Goal: Task Accomplishment & Management: Manage account settings

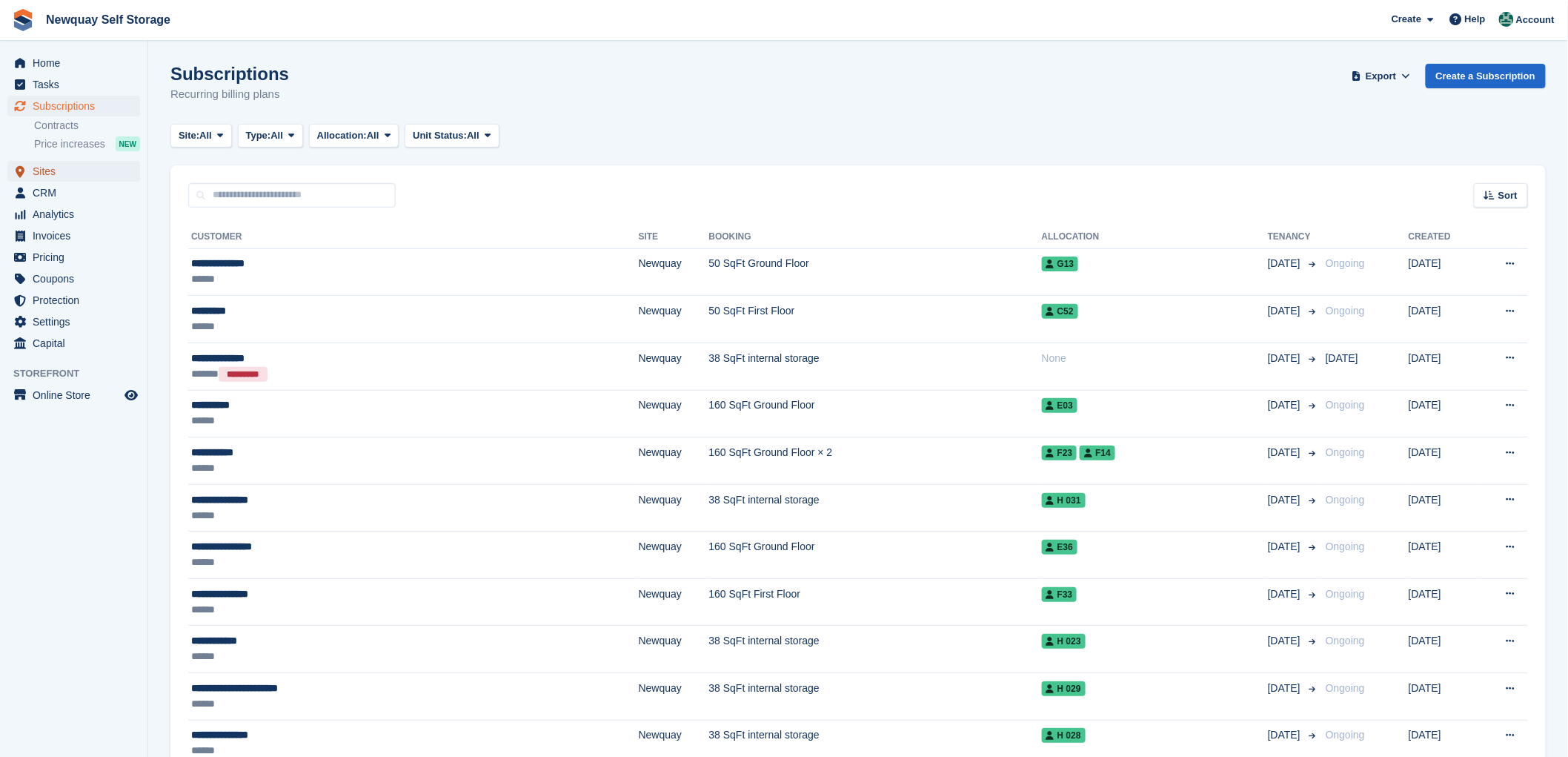
click at [45, 167] on span "Sites" at bounding box center [76, 171] width 89 height 20
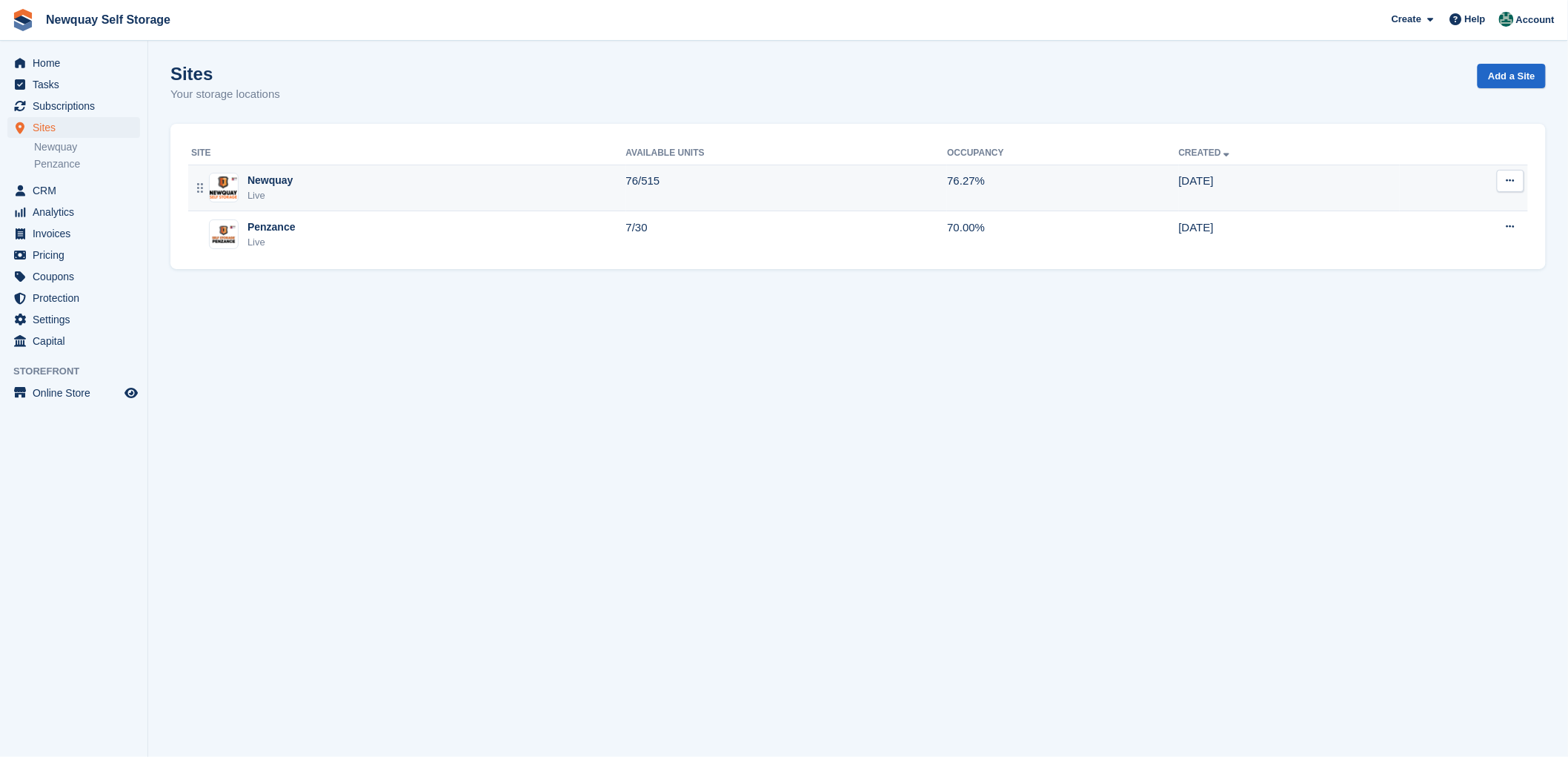
click at [256, 174] on div "Newquay" at bounding box center [269, 180] width 45 height 16
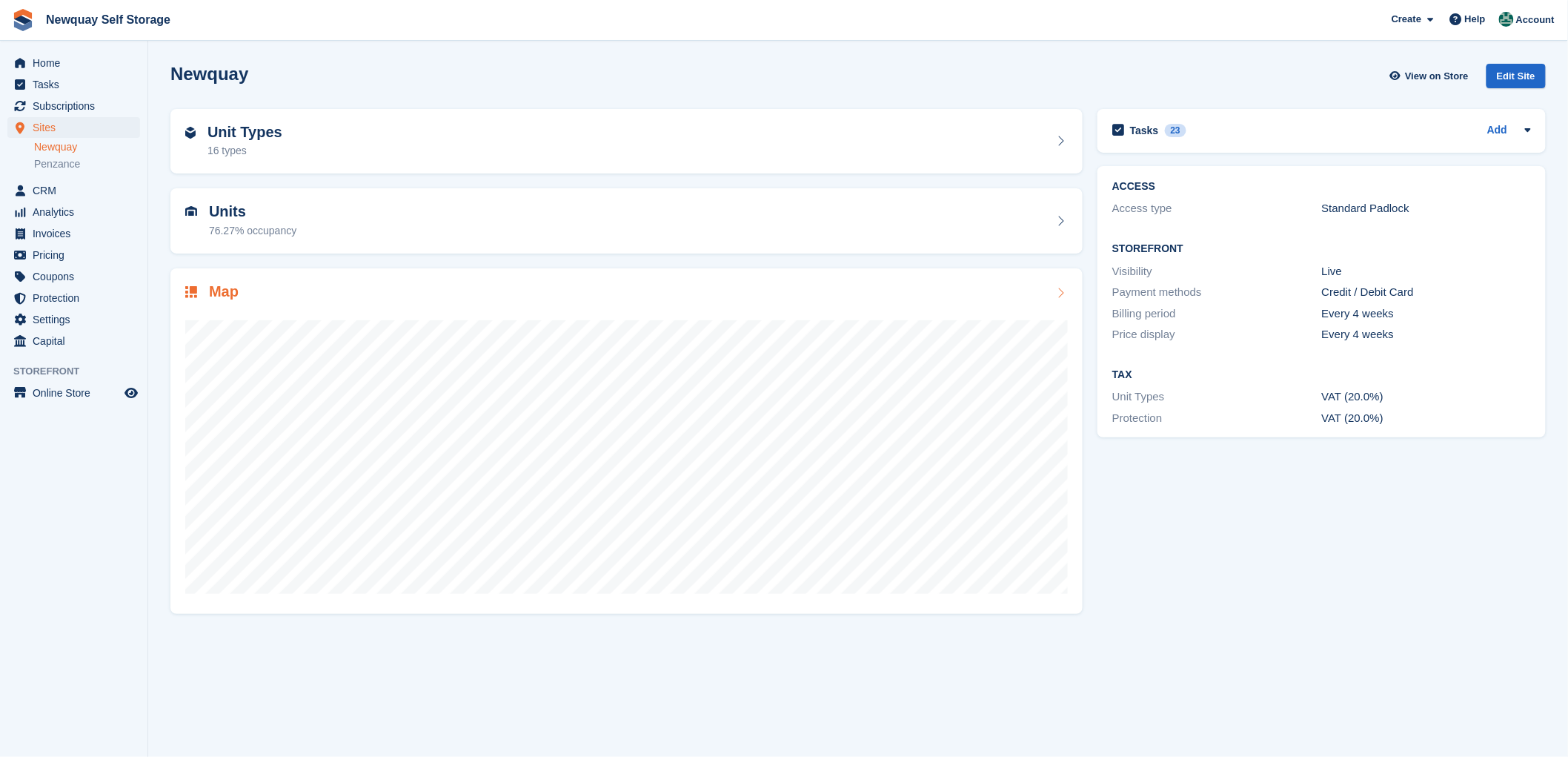
click at [220, 289] on h2 "Map" at bounding box center [224, 291] width 30 height 17
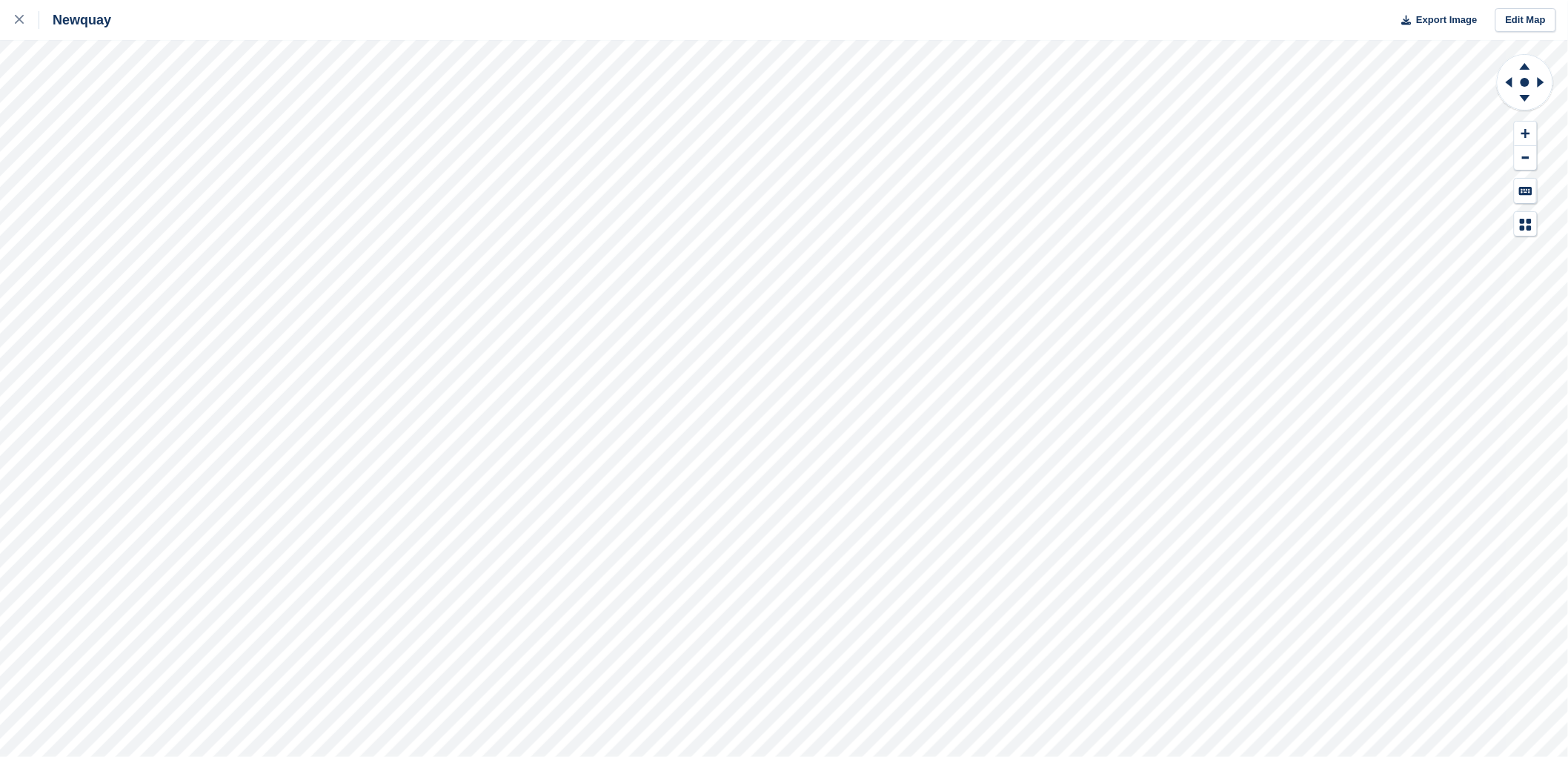
click at [1462, 756] on html "Newquay Export Image Edit Map" at bounding box center [784, 378] width 1568 height 757
click at [395, 0] on html "Newquay Export Image Edit Map" at bounding box center [784, 378] width 1568 height 757
click at [490, 0] on html "Newquay Export Image Edit Map" at bounding box center [784, 378] width 1568 height 757
click at [498, 0] on html "Newquay Export Image Edit Map" at bounding box center [784, 378] width 1568 height 757
click at [870, 756] on html "Newquay Export Image Edit Map" at bounding box center [784, 378] width 1568 height 757
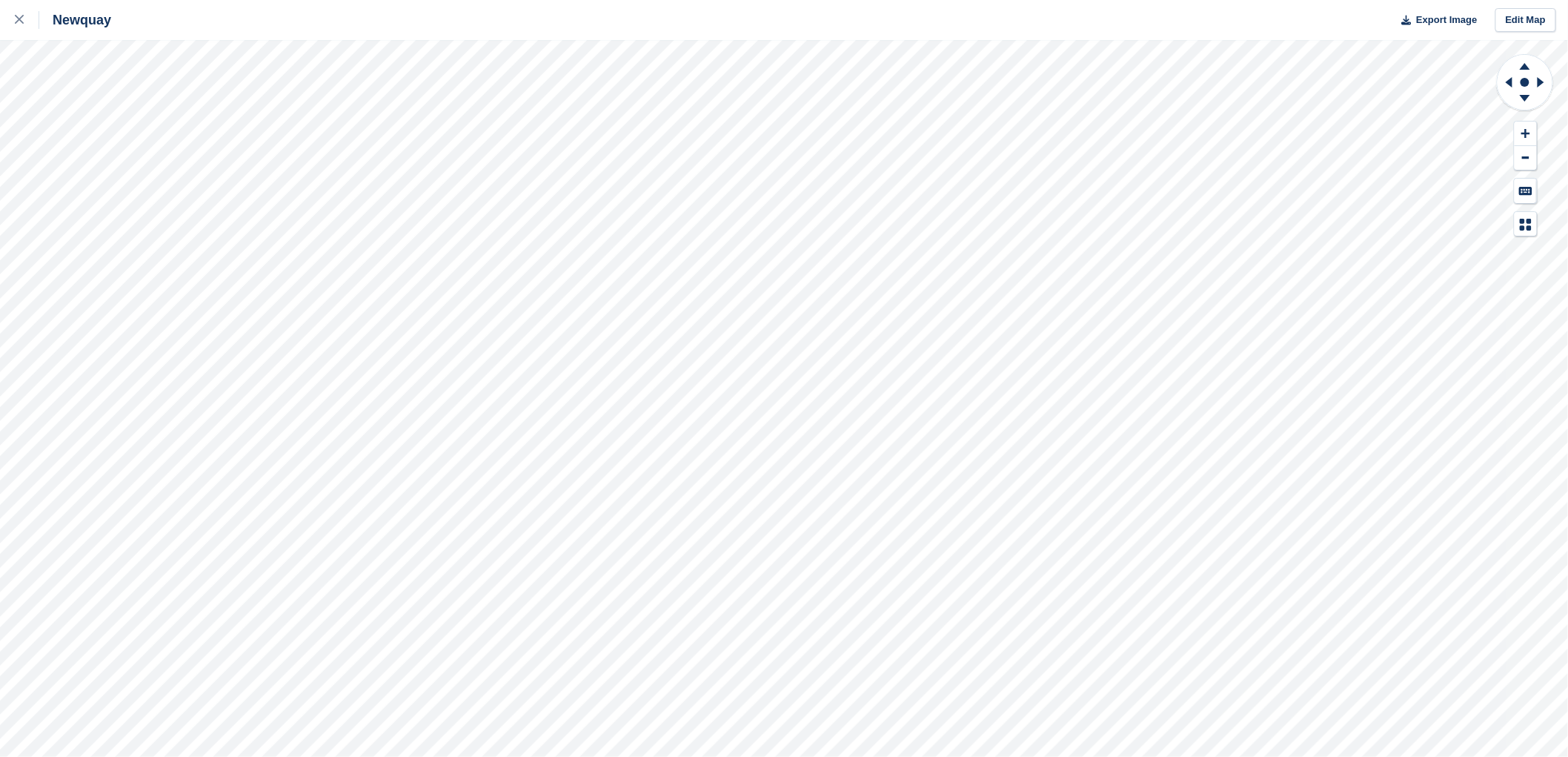
click at [847, 756] on html "Newquay Export Image Edit Map" at bounding box center [784, 378] width 1568 height 757
click at [447, 756] on html "Newquay Export Image Edit Map" at bounding box center [784, 378] width 1568 height 757
click at [559, 756] on html "Newquay Export Image Edit Map" at bounding box center [784, 378] width 1568 height 757
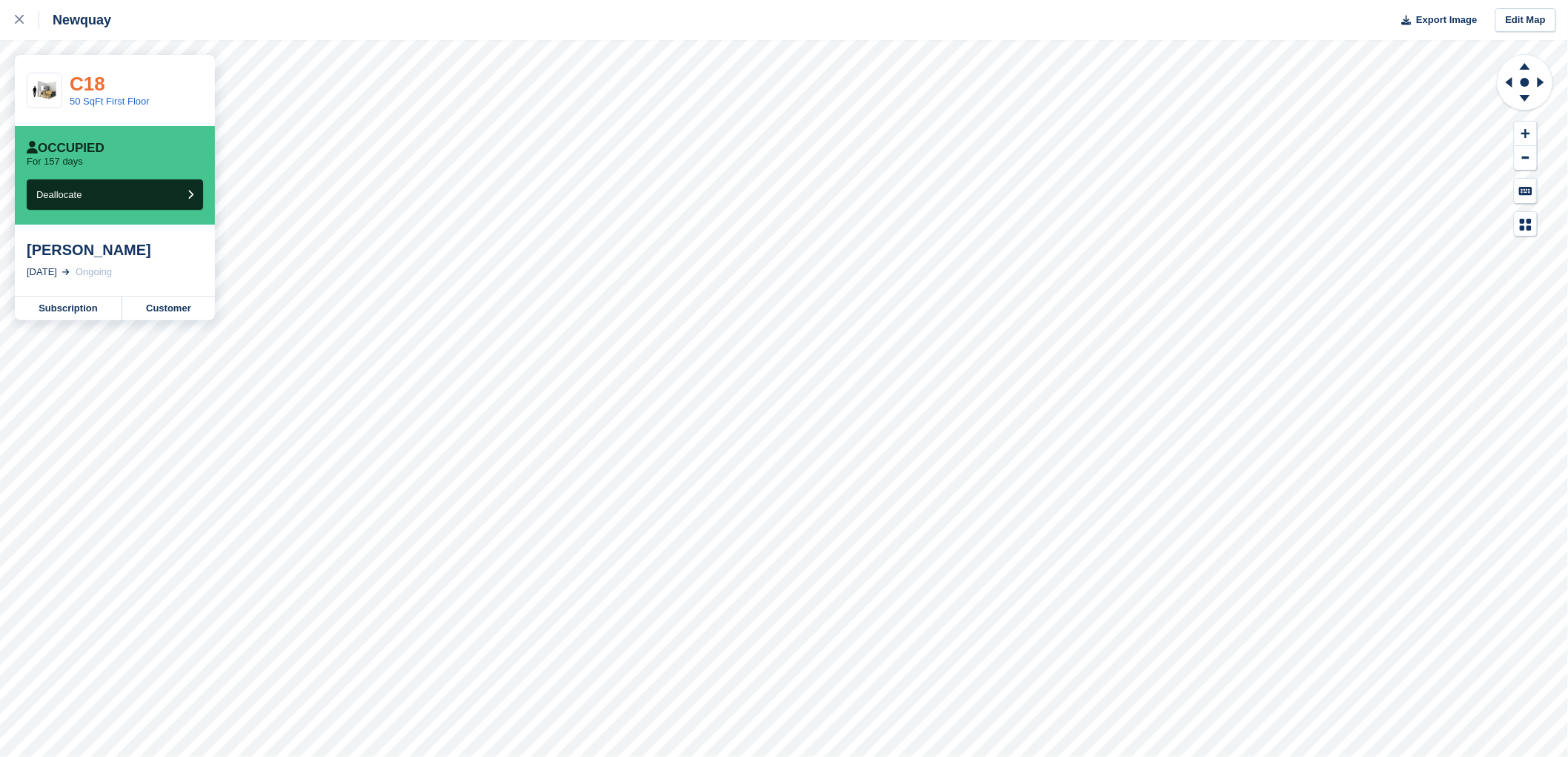
click at [91, 83] on link "C18" at bounding box center [87, 83] width 35 height 22
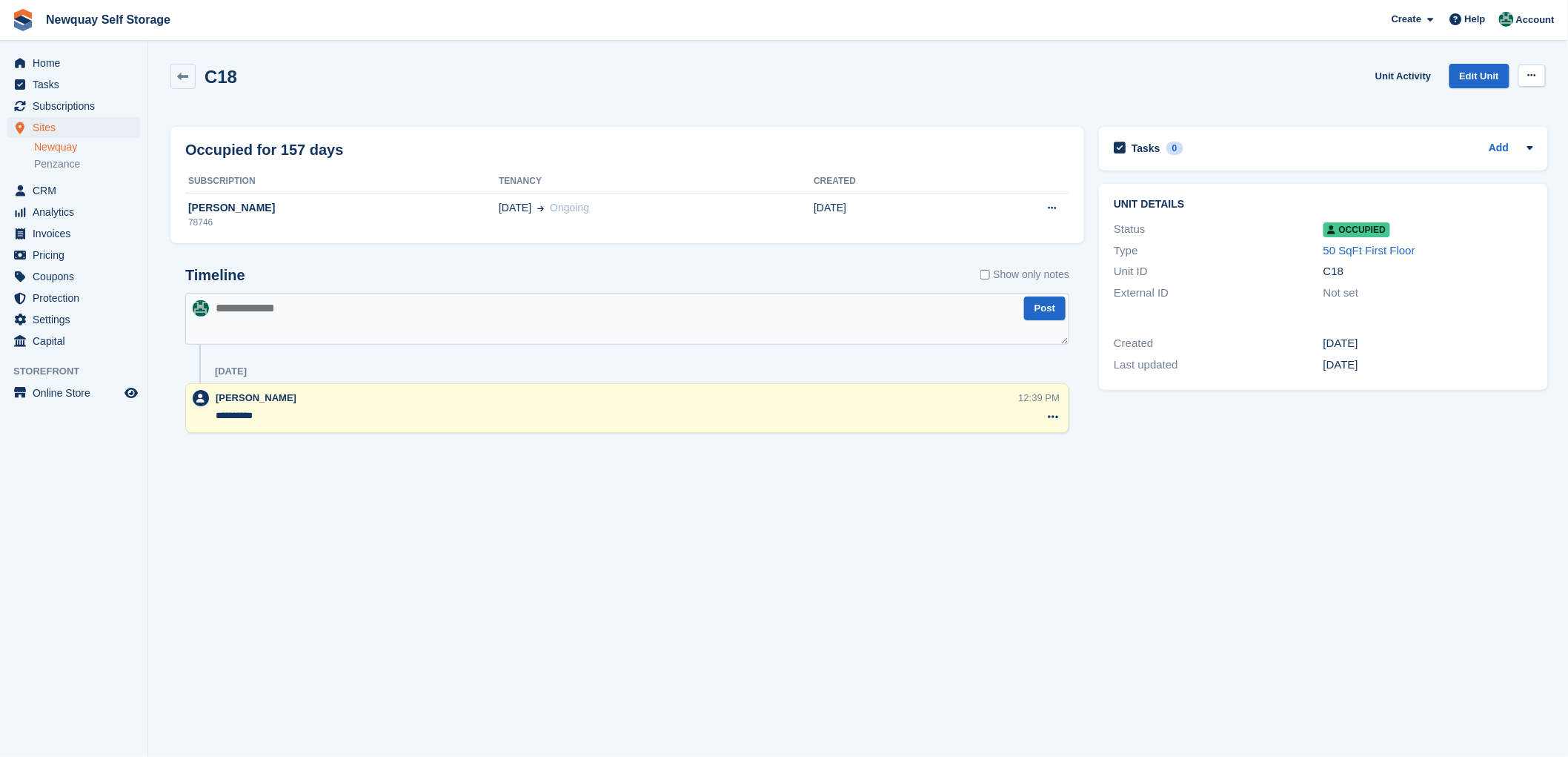
click at [1534, 74] on icon at bounding box center [1532, 75] width 8 height 9
click at [1439, 106] on p "Overlock" at bounding box center [1475, 104] width 129 height 19
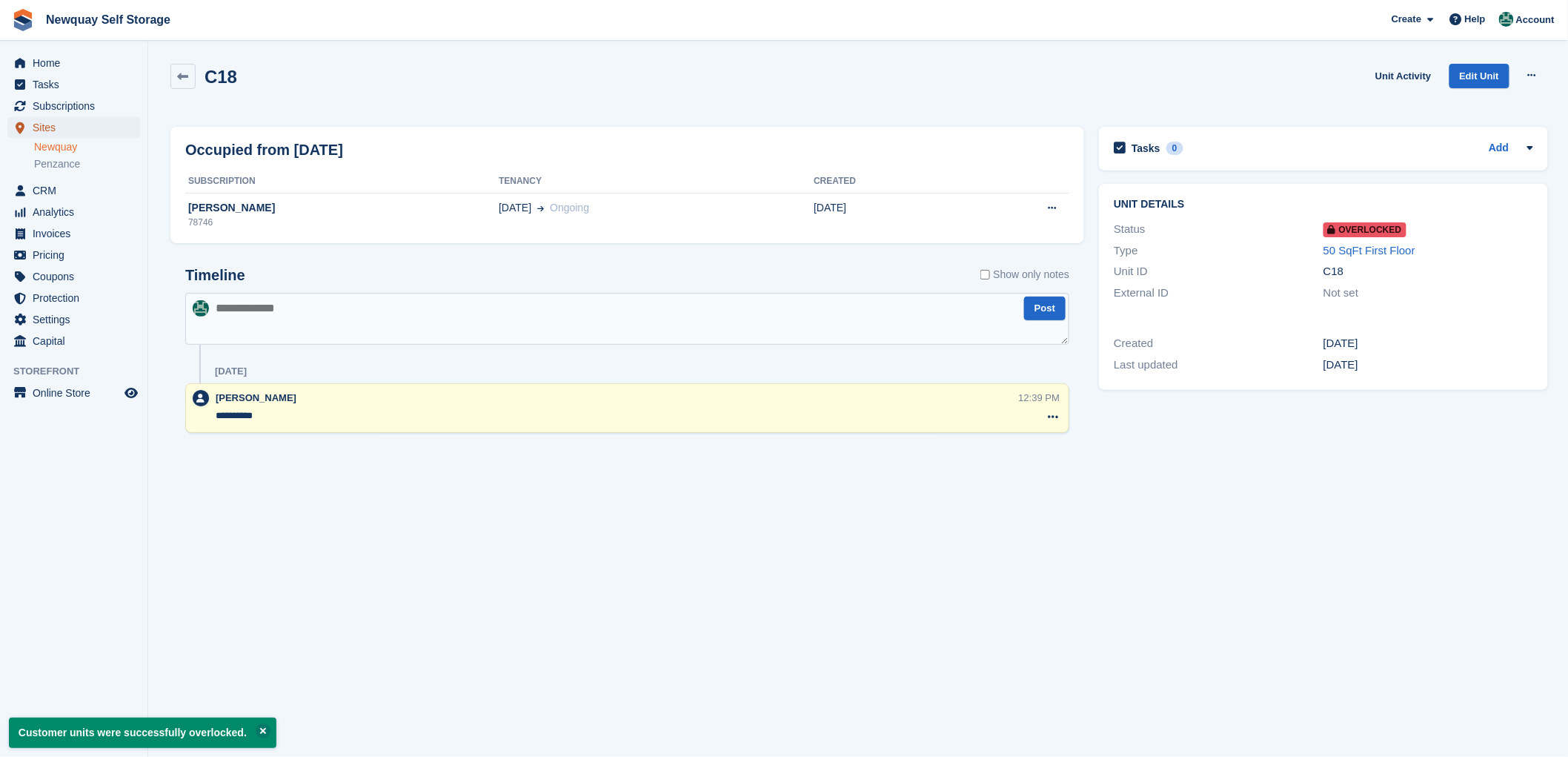
click at [42, 129] on span "Sites" at bounding box center [76, 128] width 89 height 20
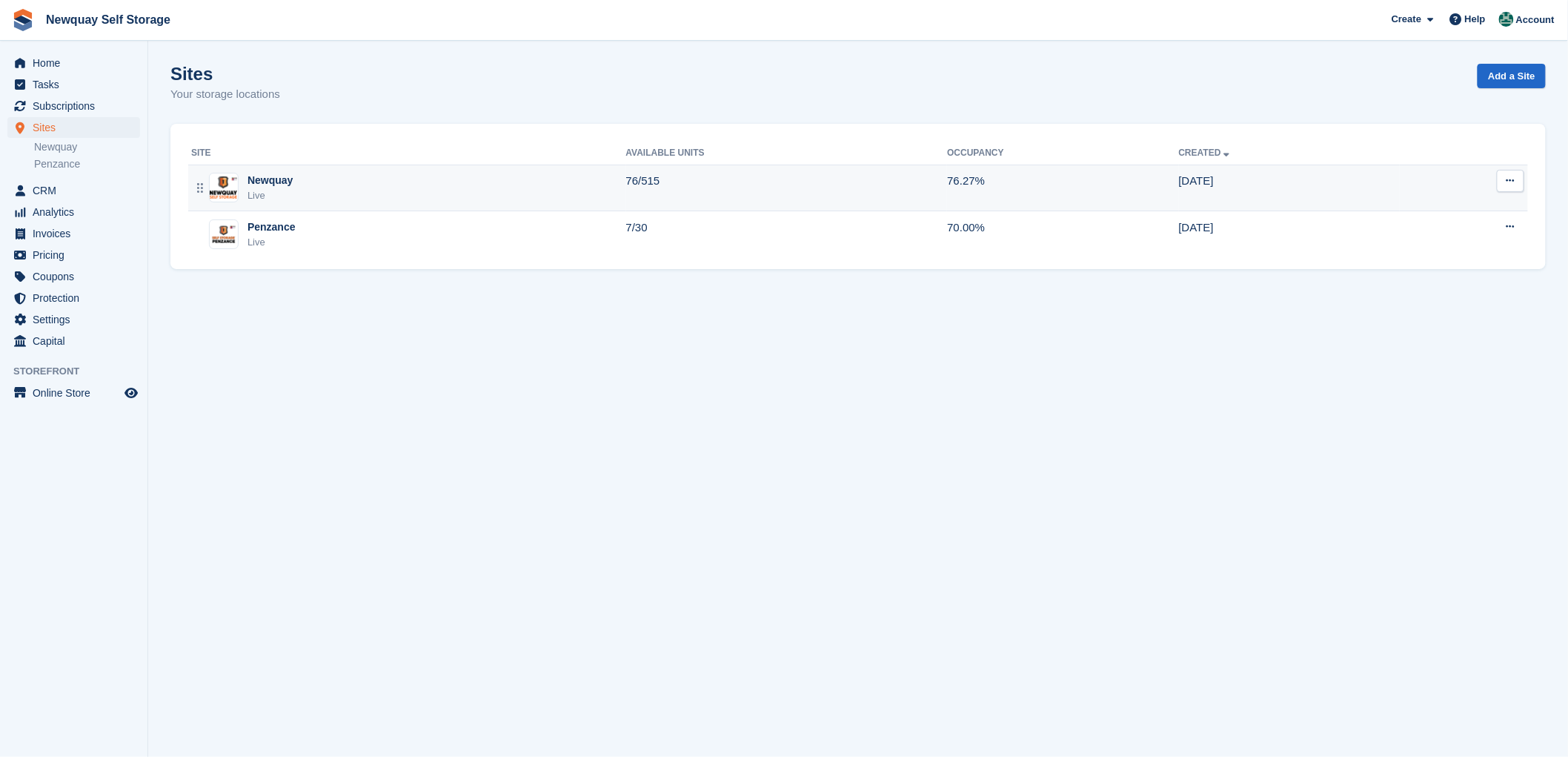
click at [261, 178] on div "Newquay" at bounding box center [269, 180] width 45 height 16
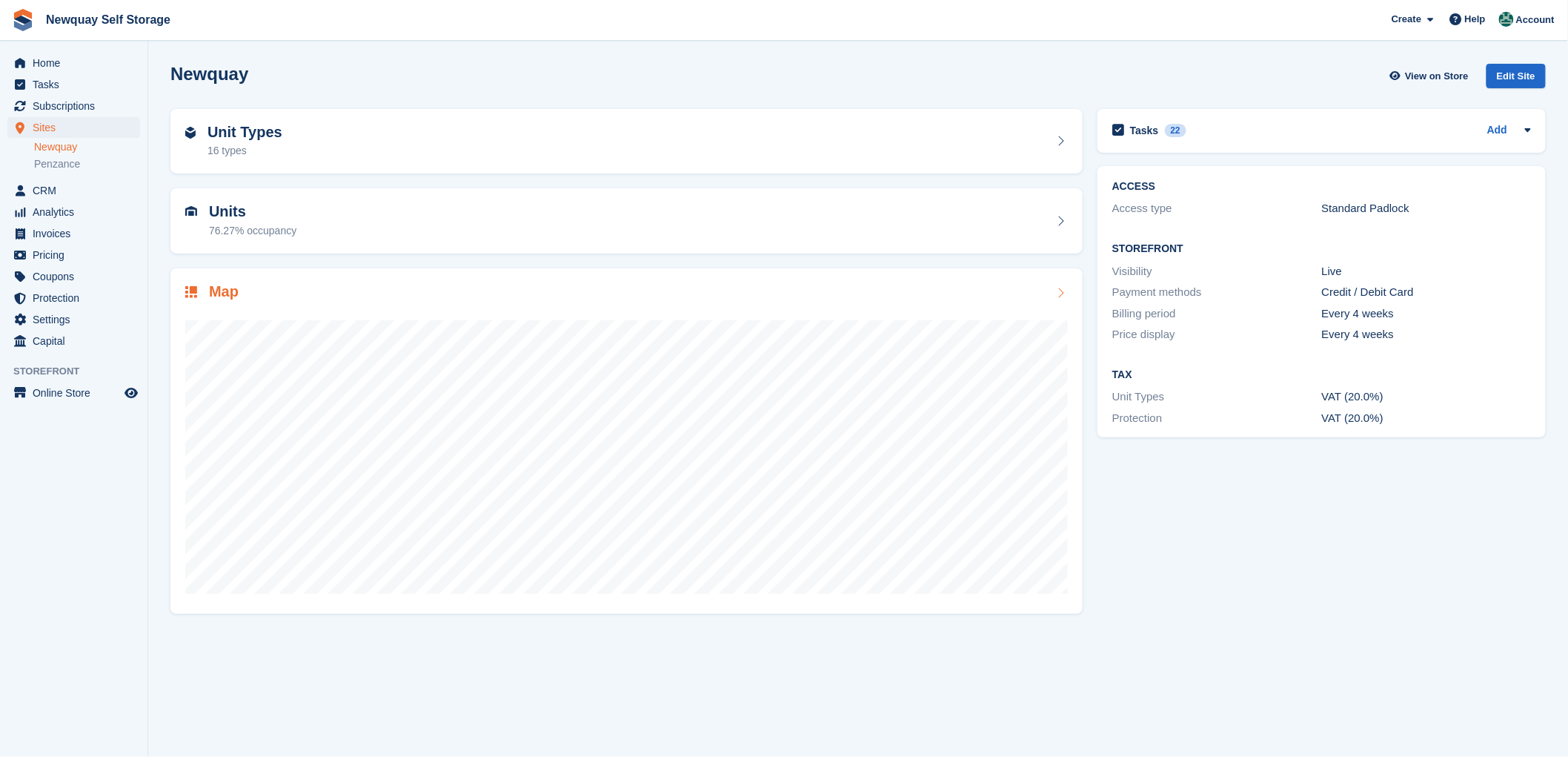
click at [218, 295] on h2 "Map" at bounding box center [224, 291] width 30 height 17
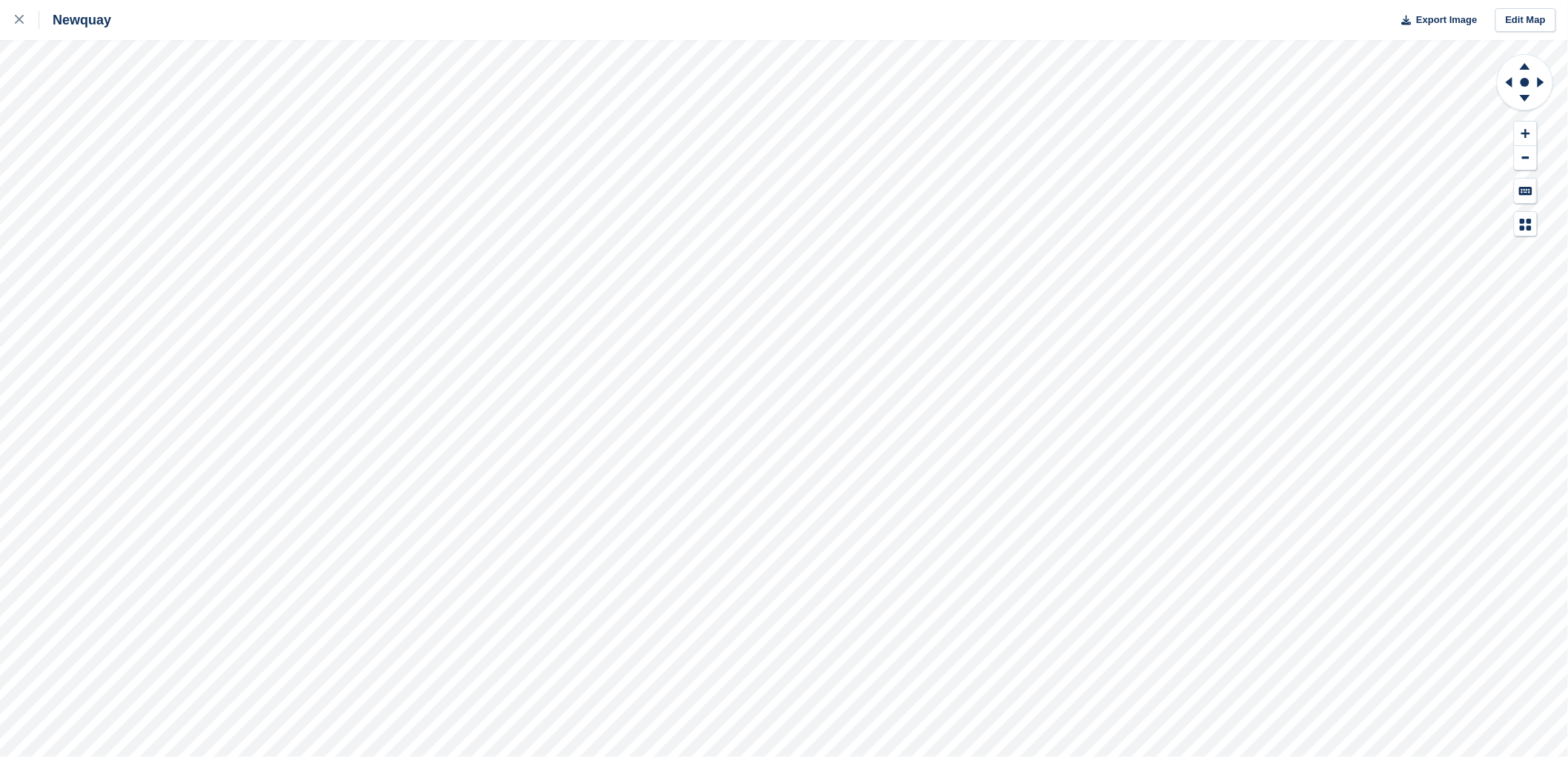
click at [1034, 0] on html "Newquay Export Image Edit Map" at bounding box center [784, 378] width 1568 height 757
click at [462, 0] on html "Newquay Export Image Edit Map" at bounding box center [784, 378] width 1568 height 757
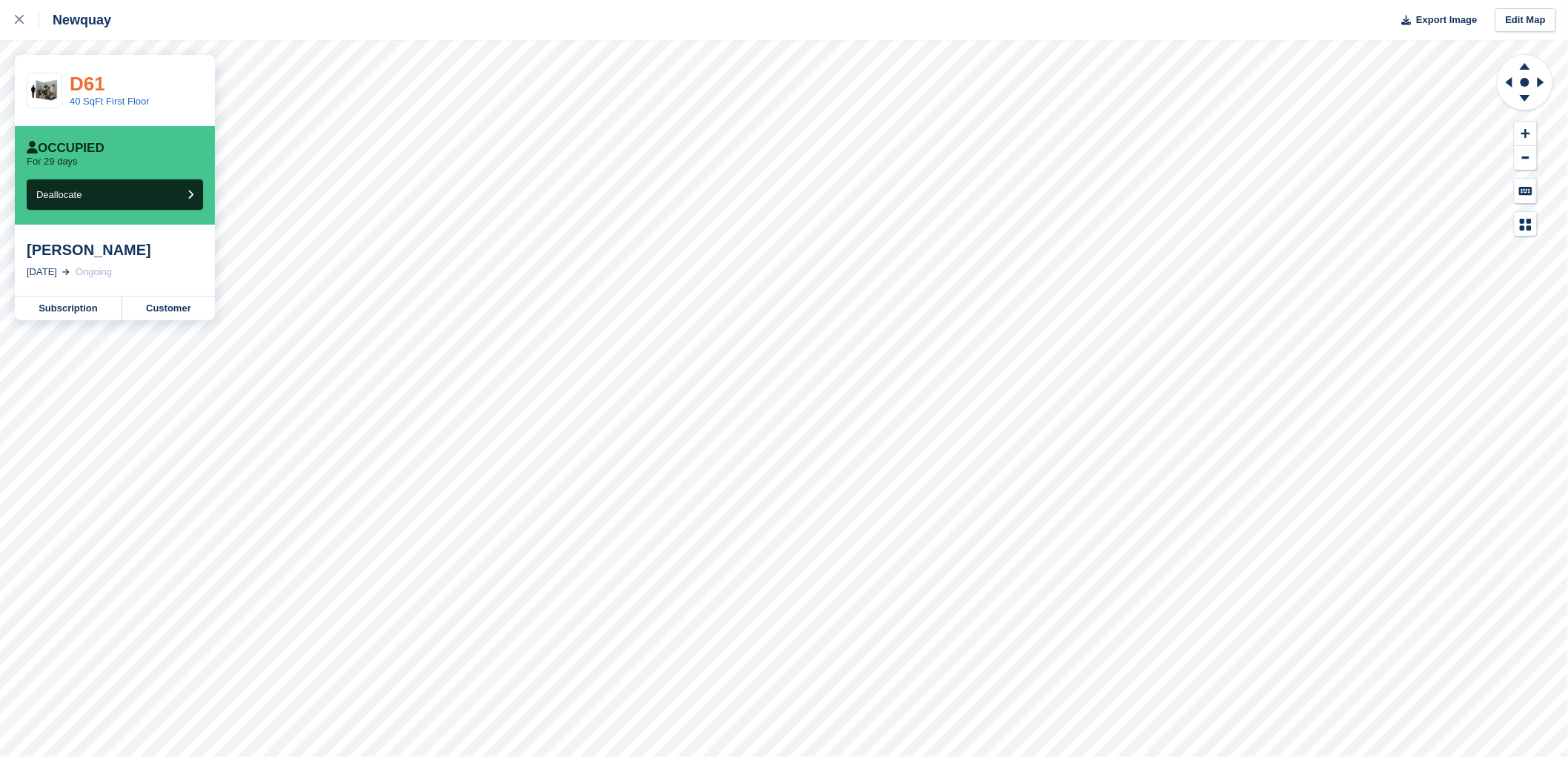
click at [85, 87] on link "D61" at bounding box center [87, 83] width 35 height 22
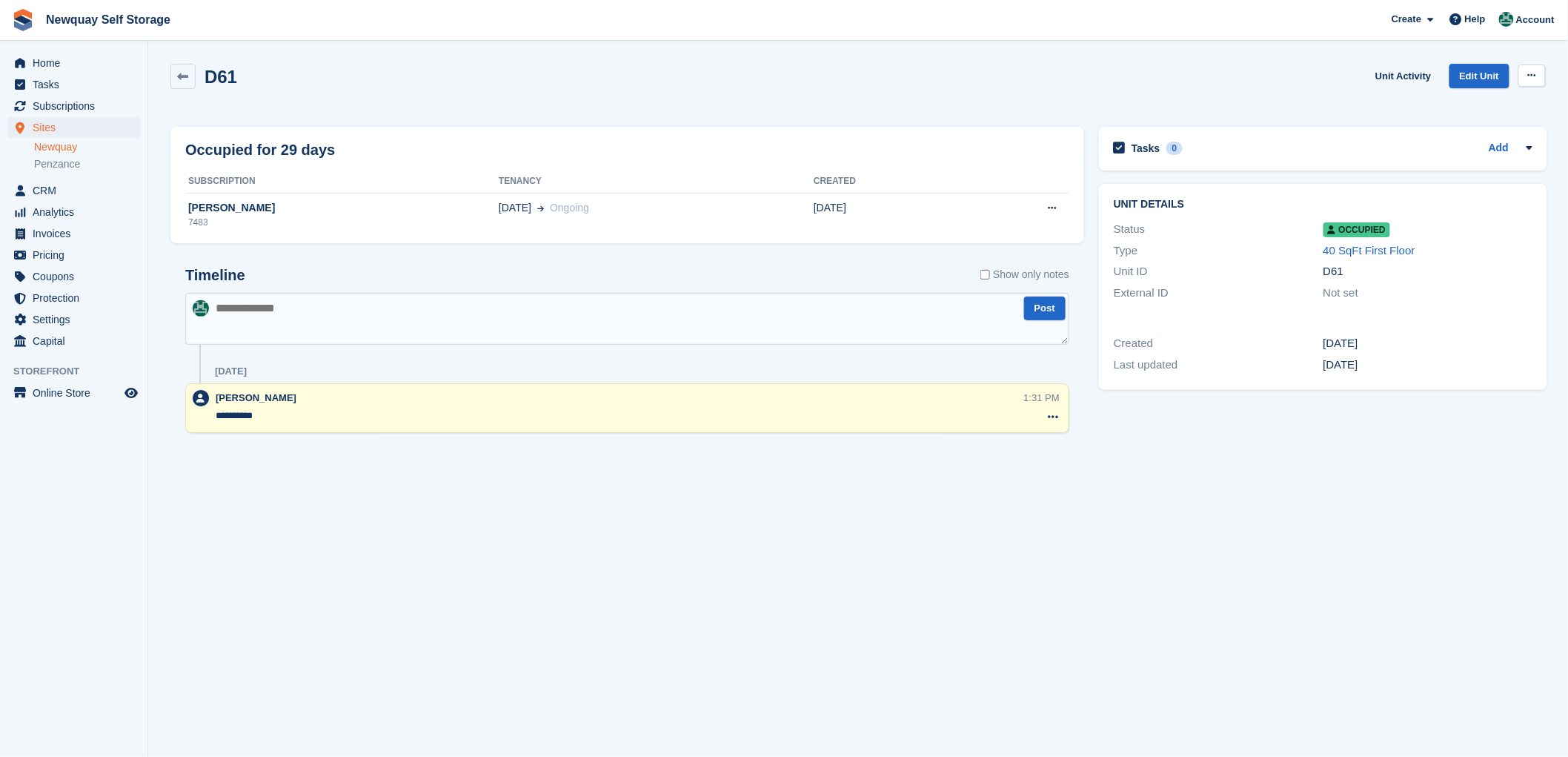
click at [1532, 74] on icon at bounding box center [1532, 75] width 8 height 9
click at [1428, 102] on p "Overlock" at bounding box center [1475, 104] width 129 height 19
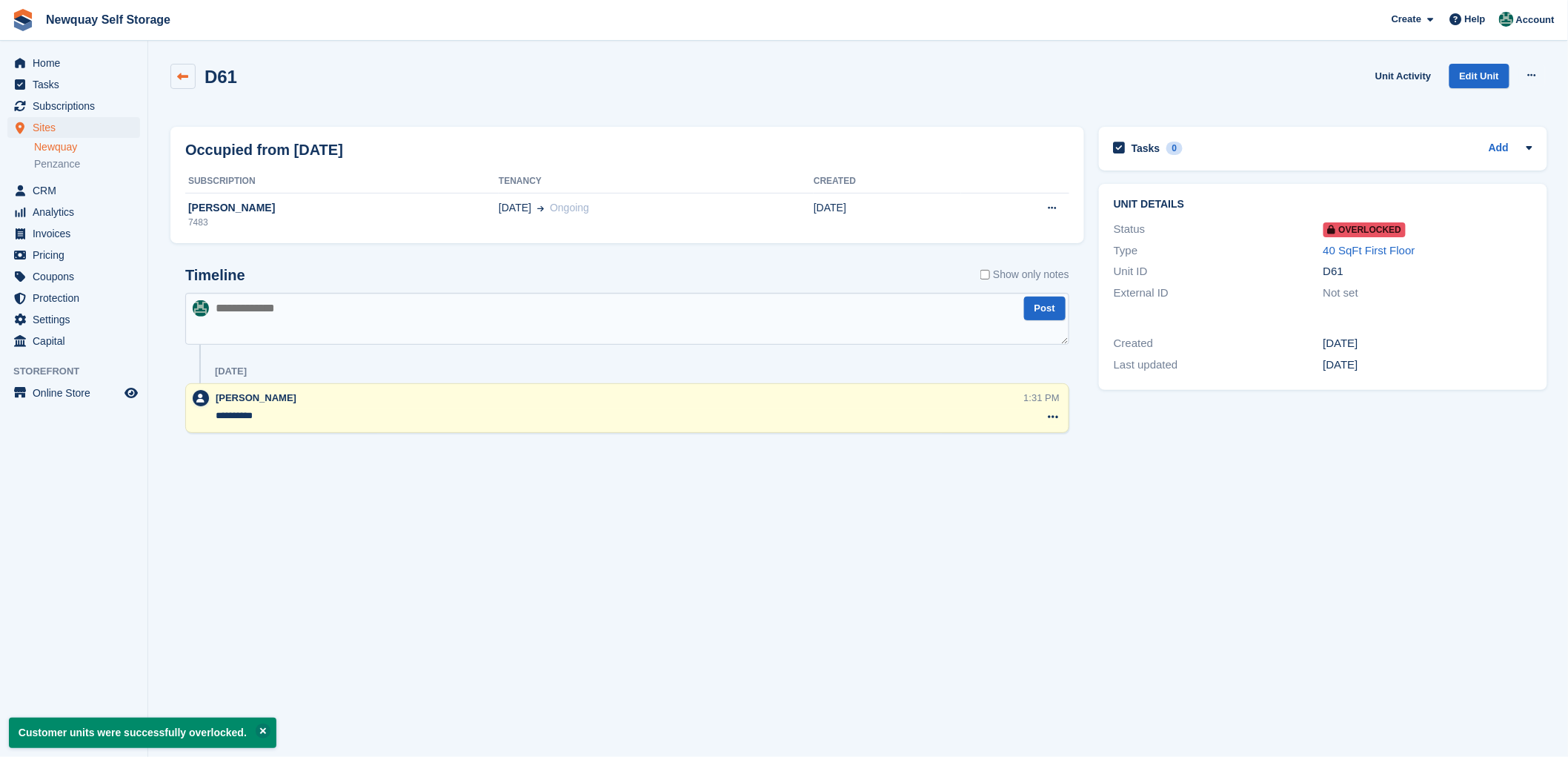
click at [180, 72] on icon at bounding box center [183, 76] width 11 height 11
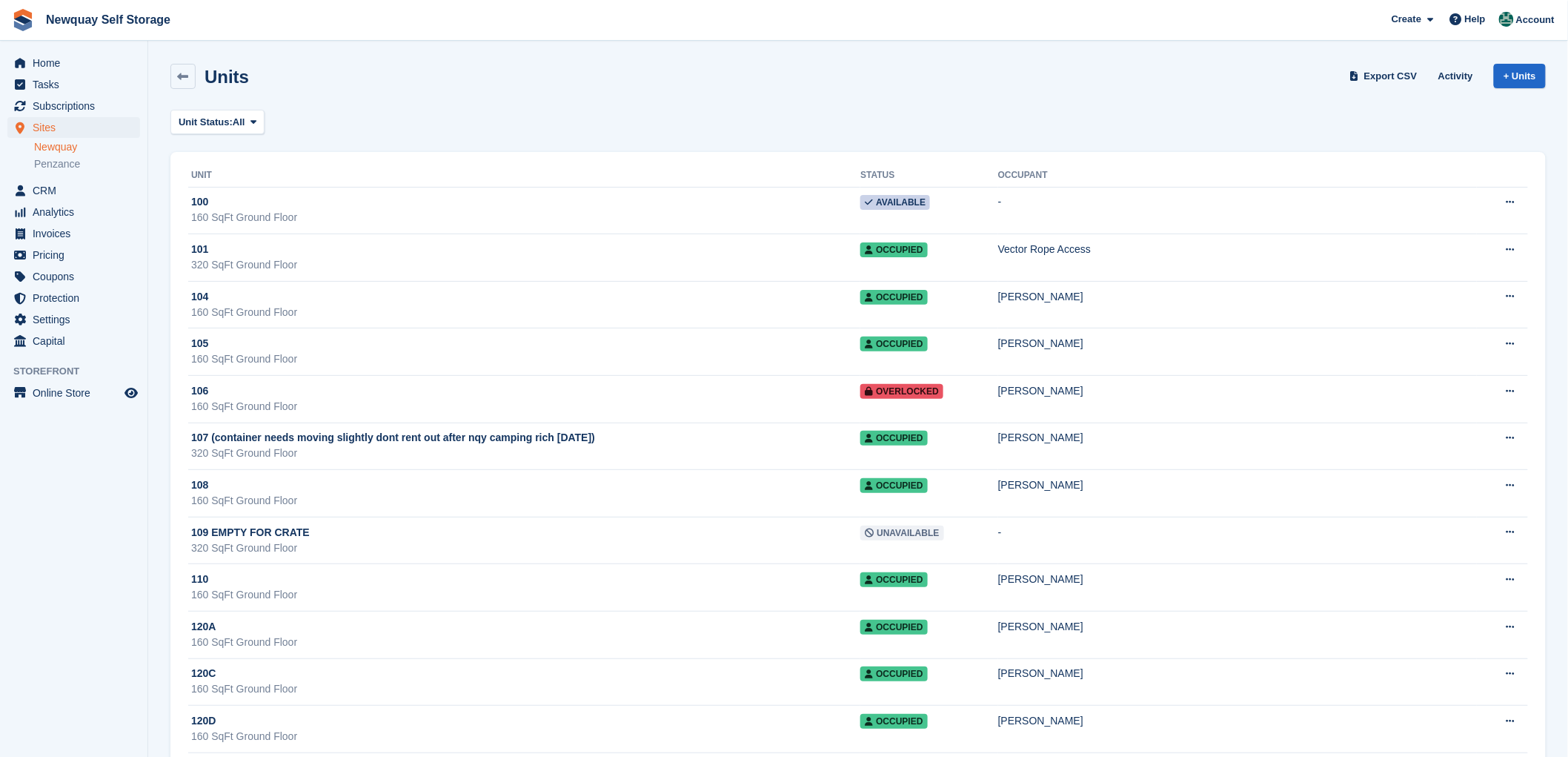
click at [180, 72] on icon at bounding box center [183, 76] width 11 height 11
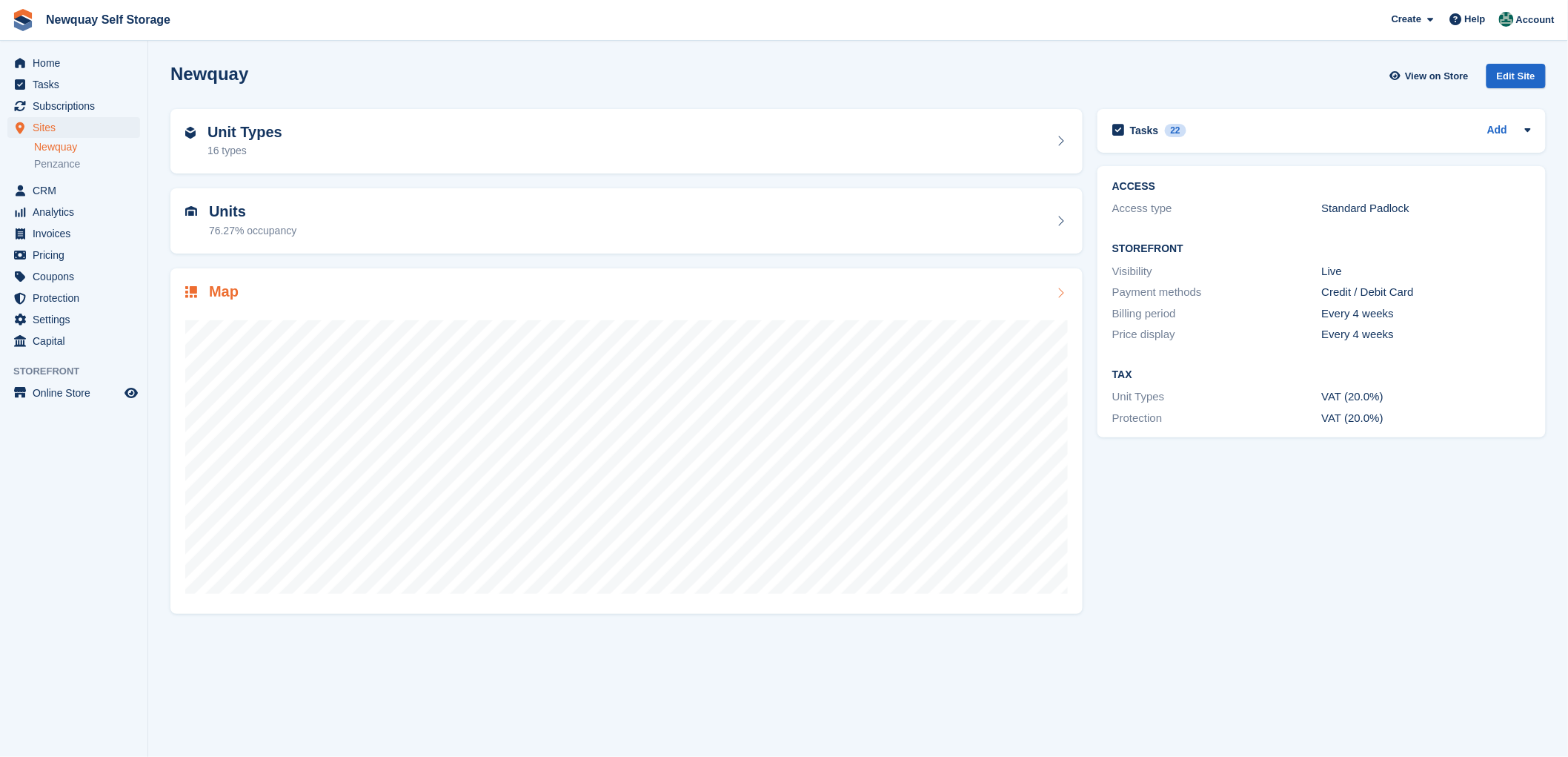
click at [219, 290] on h2 "Map" at bounding box center [224, 291] width 30 height 17
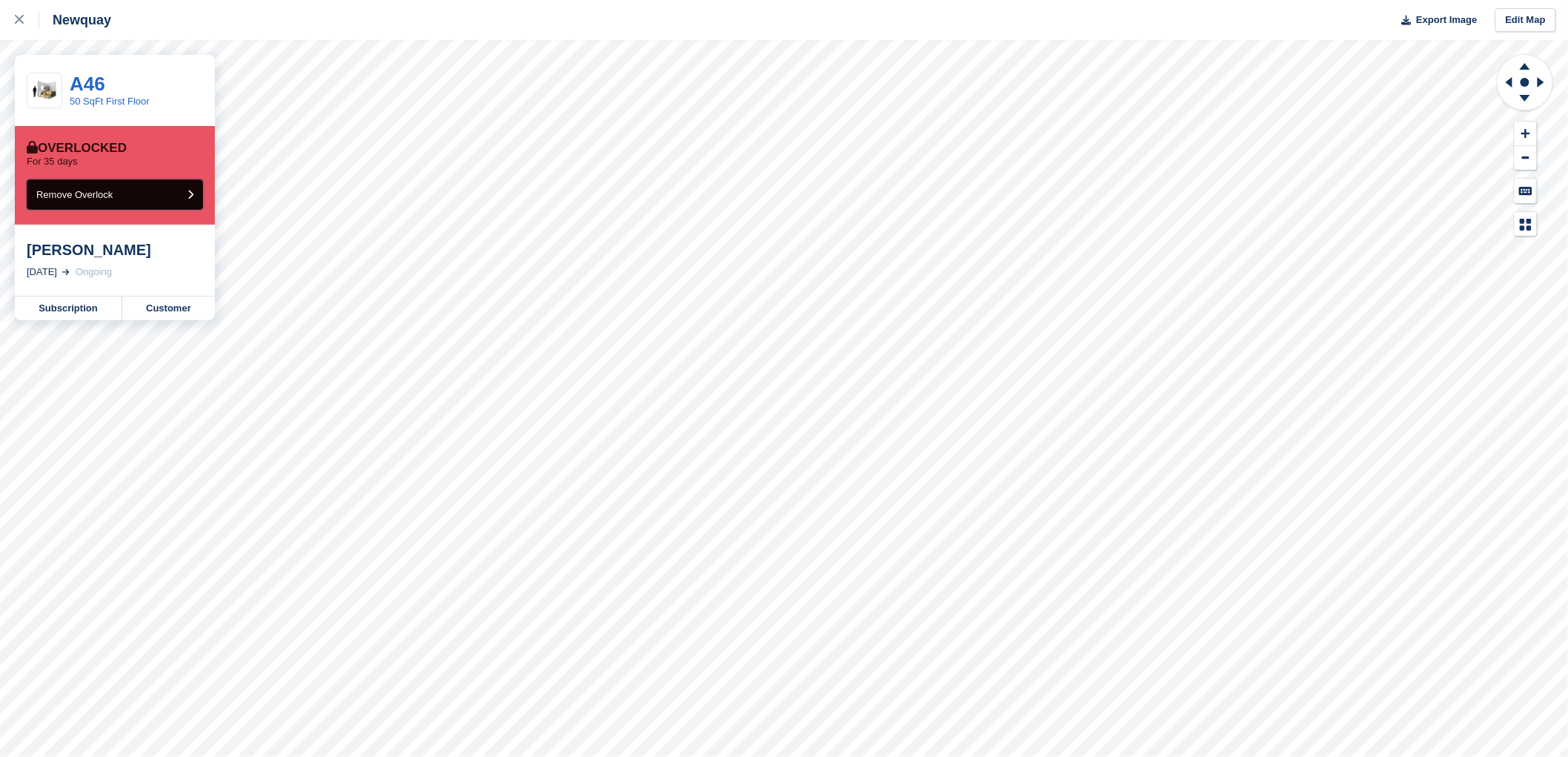
click at [141, 195] on button "Remove Overlock" at bounding box center [115, 195] width 176 height 31
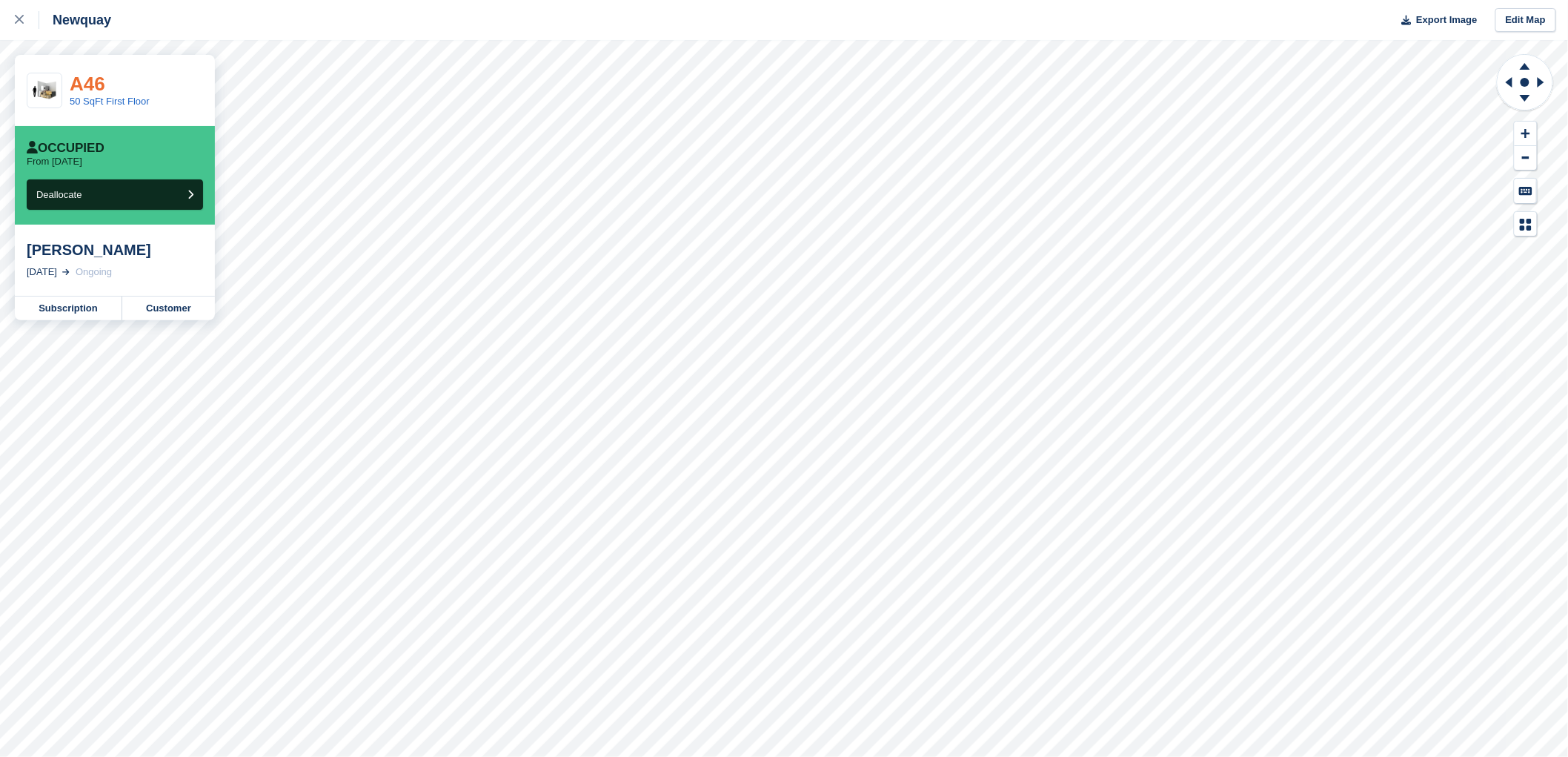
click at [85, 80] on link "A46" at bounding box center [87, 83] width 35 height 22
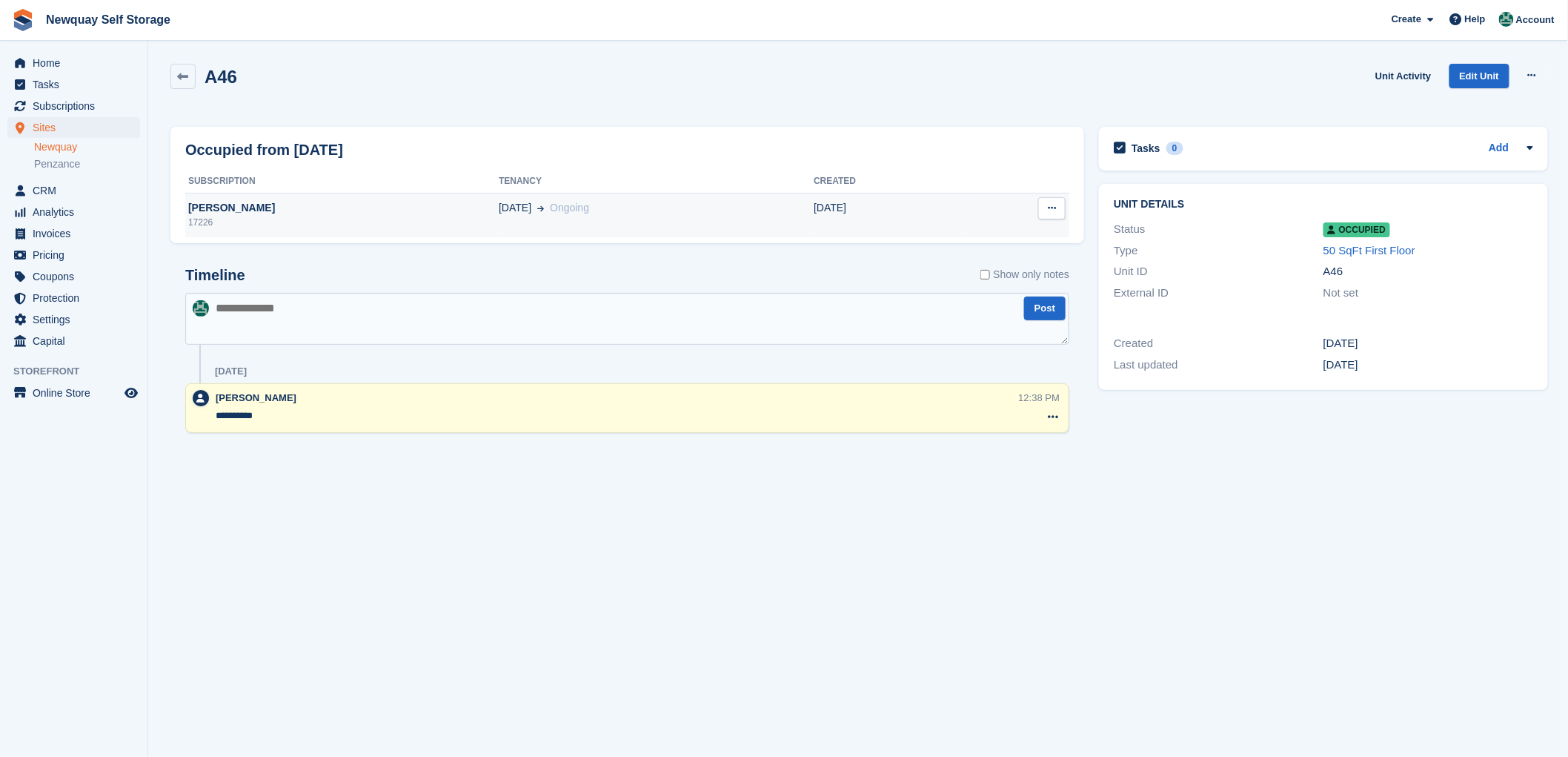
click at [204, 220] on div "17226" at bounding box center [342, 222] width 313 height 13
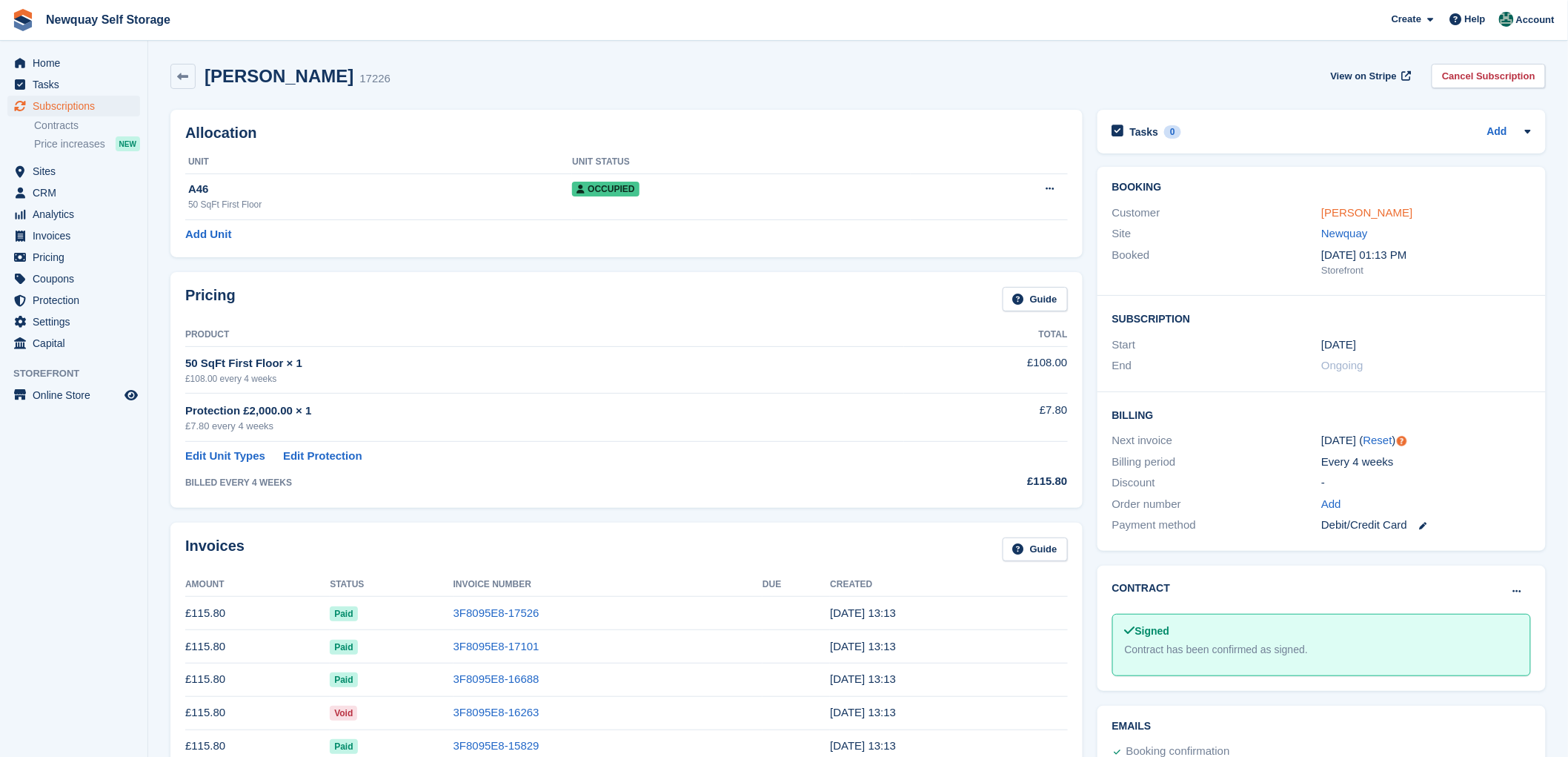
click at [1366, 215] on link "[PERSON_NAME]" at bounding box center [1367, 213] width 91 height 13
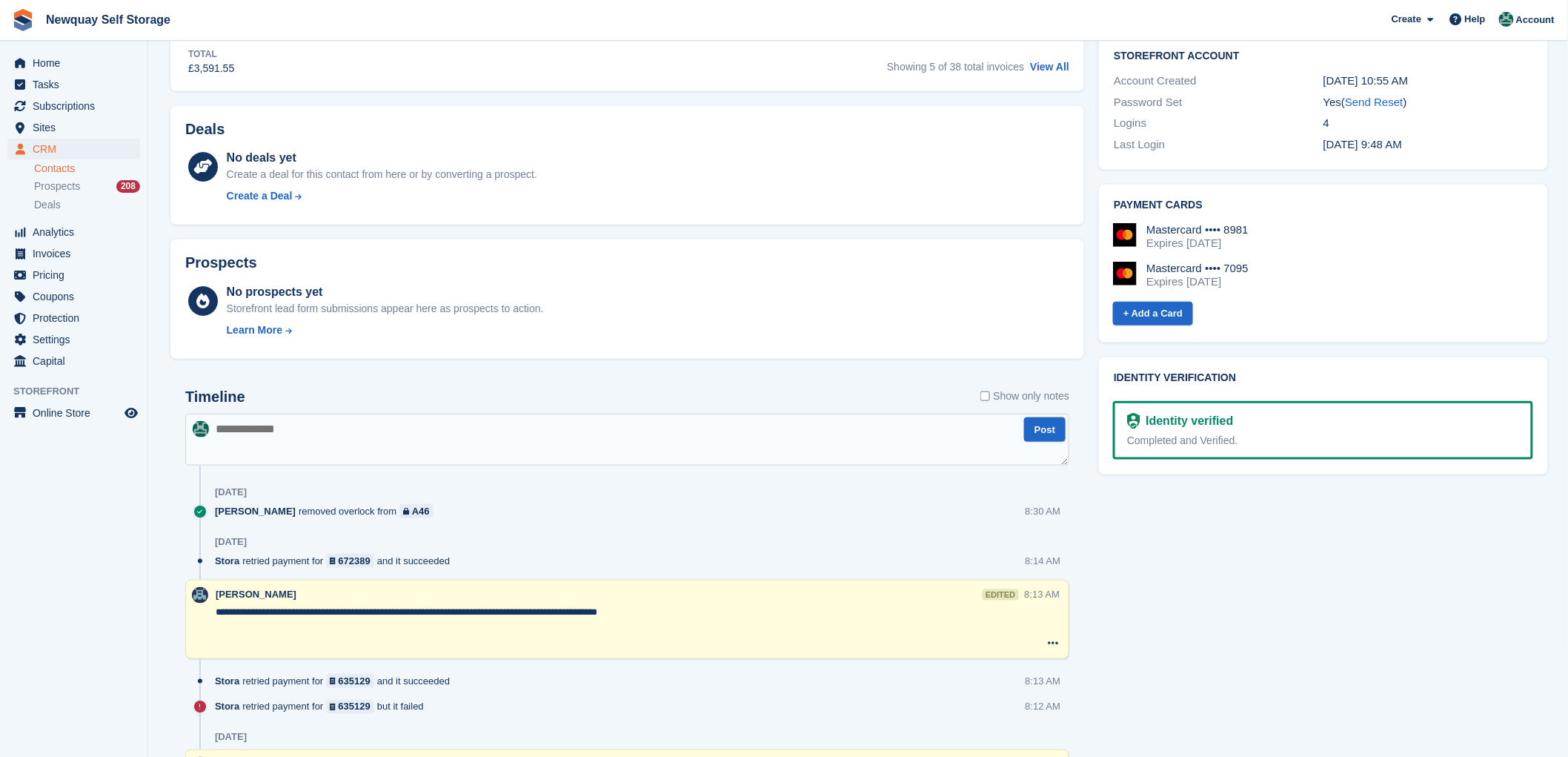
scroll to position [576, 0]
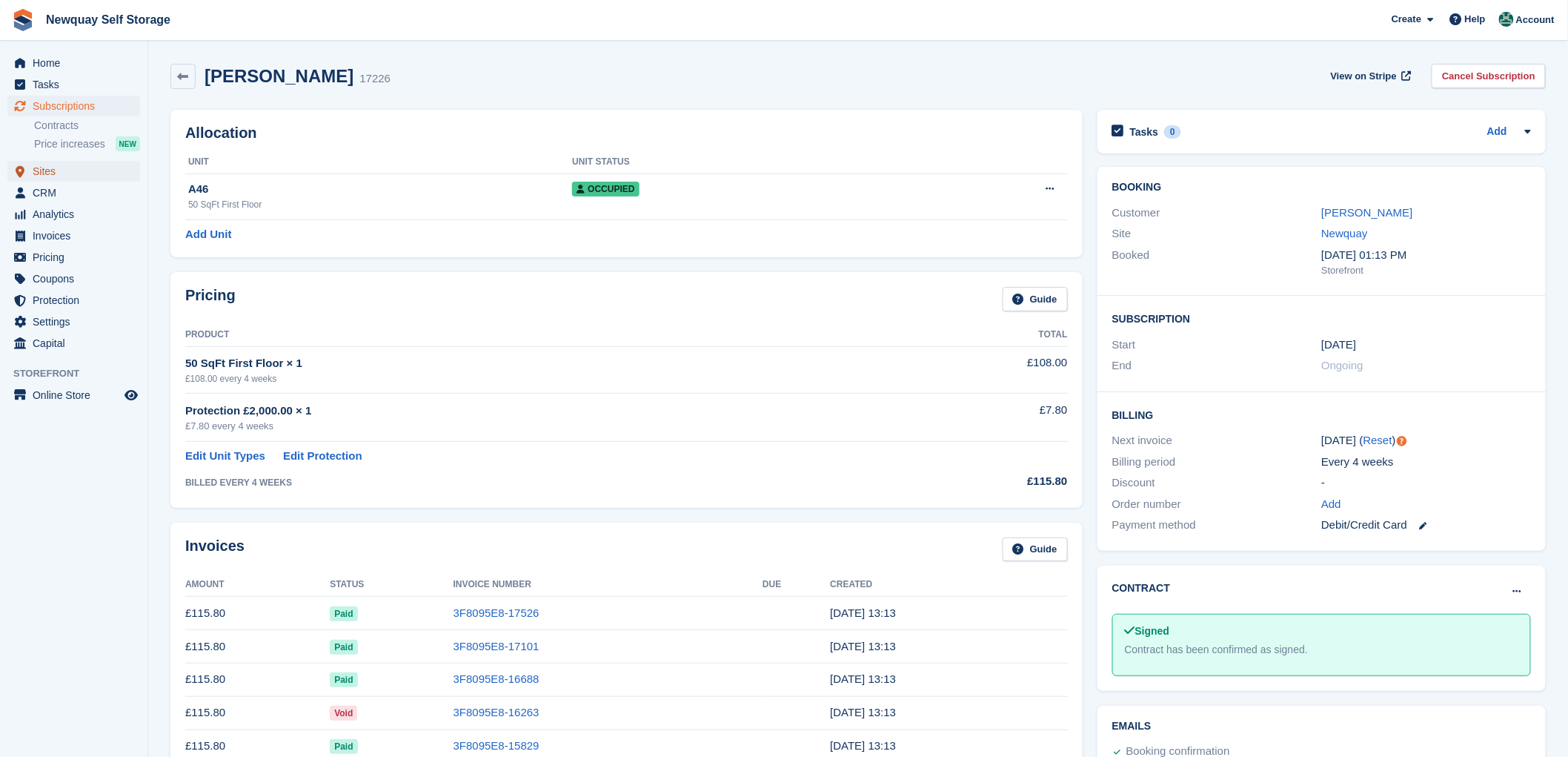
click at [41, 171] on span "Sites" at bounding box center [76, 171] width 89 height 20
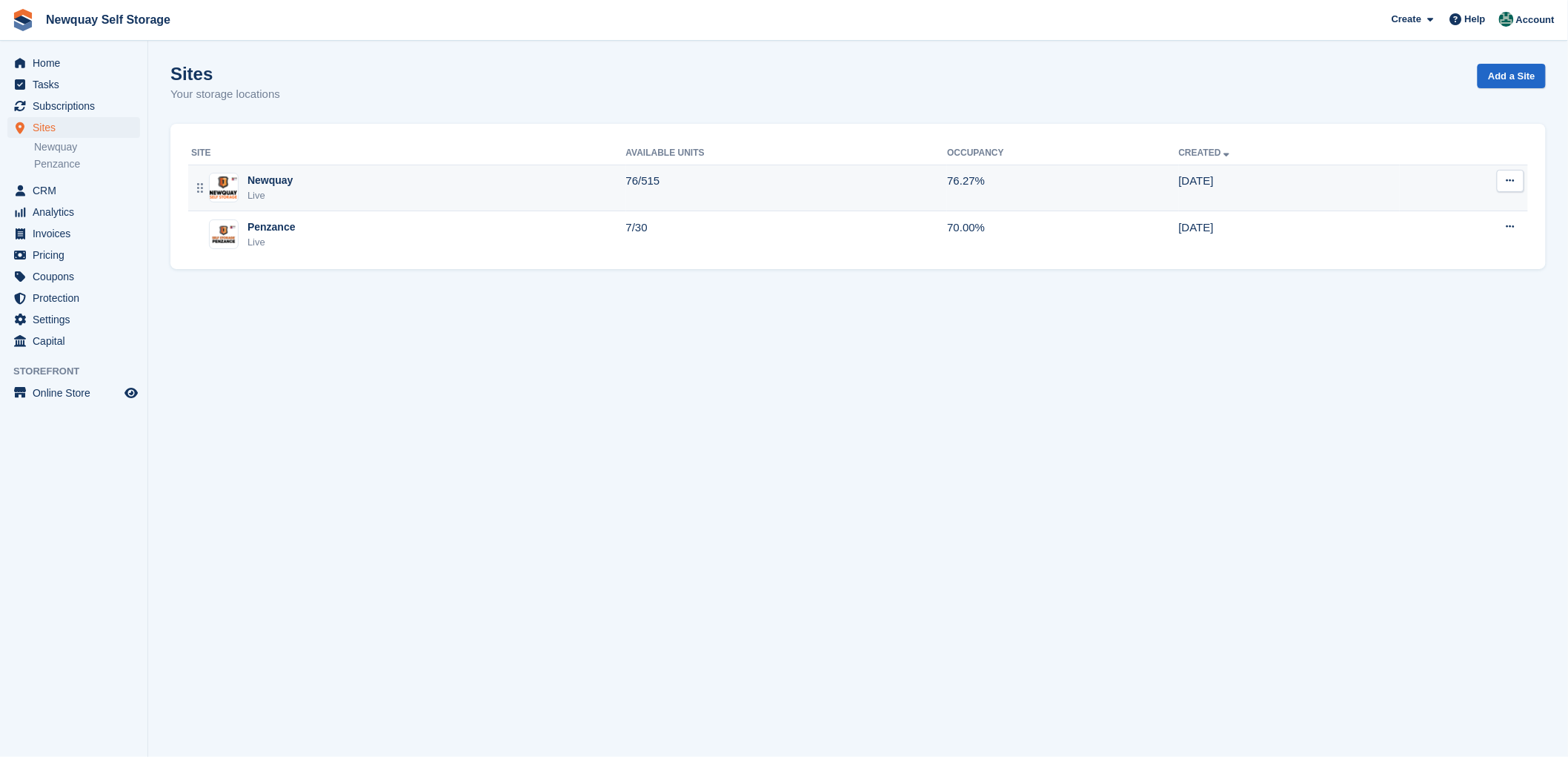
click at [260, 179] on div "Newquay" at bounding box center [269, 180] width 45 height 16
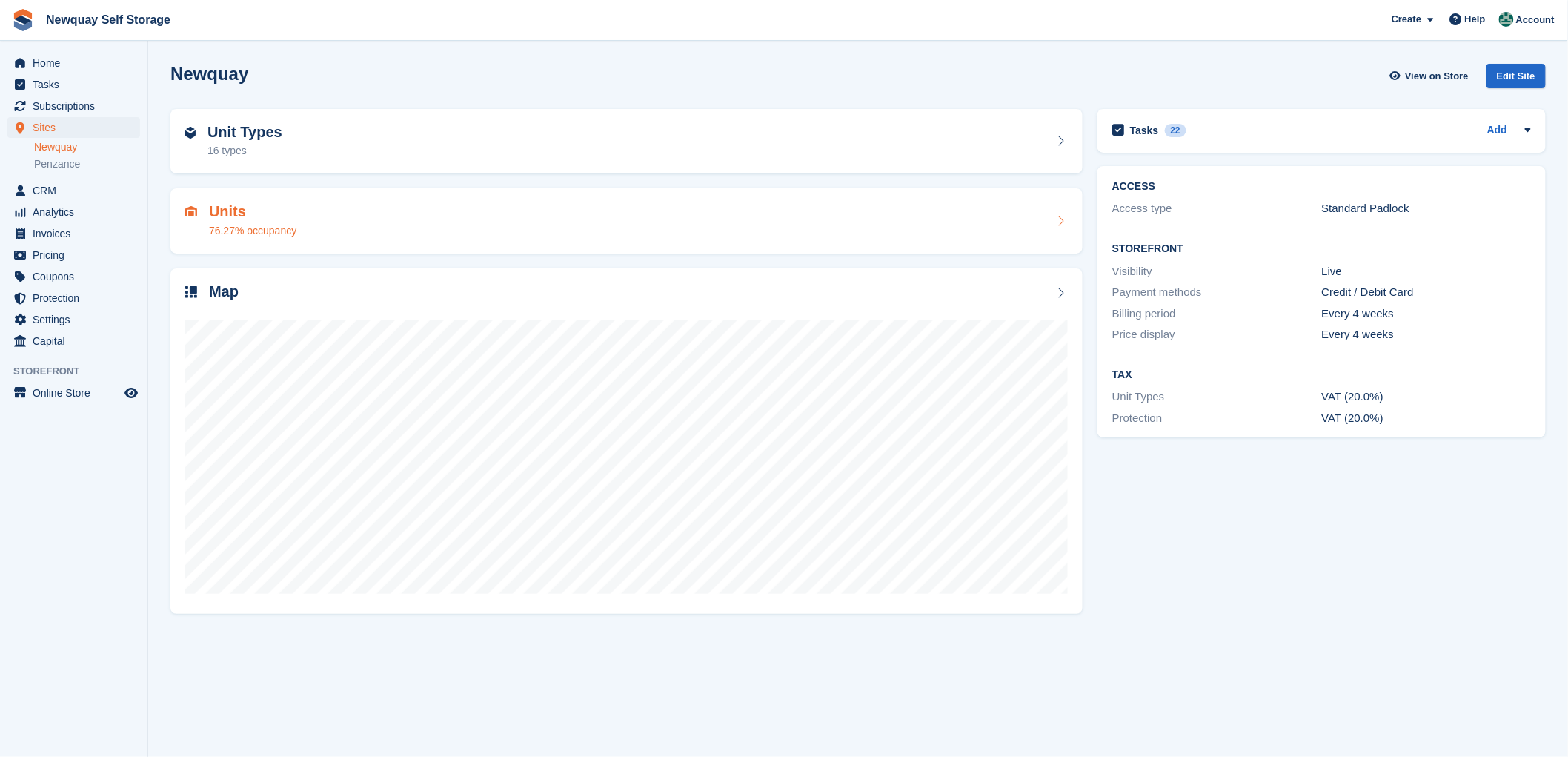
click at [225, 210] on h2 "Units" at bounding box center [252, 212] width 87 height 17
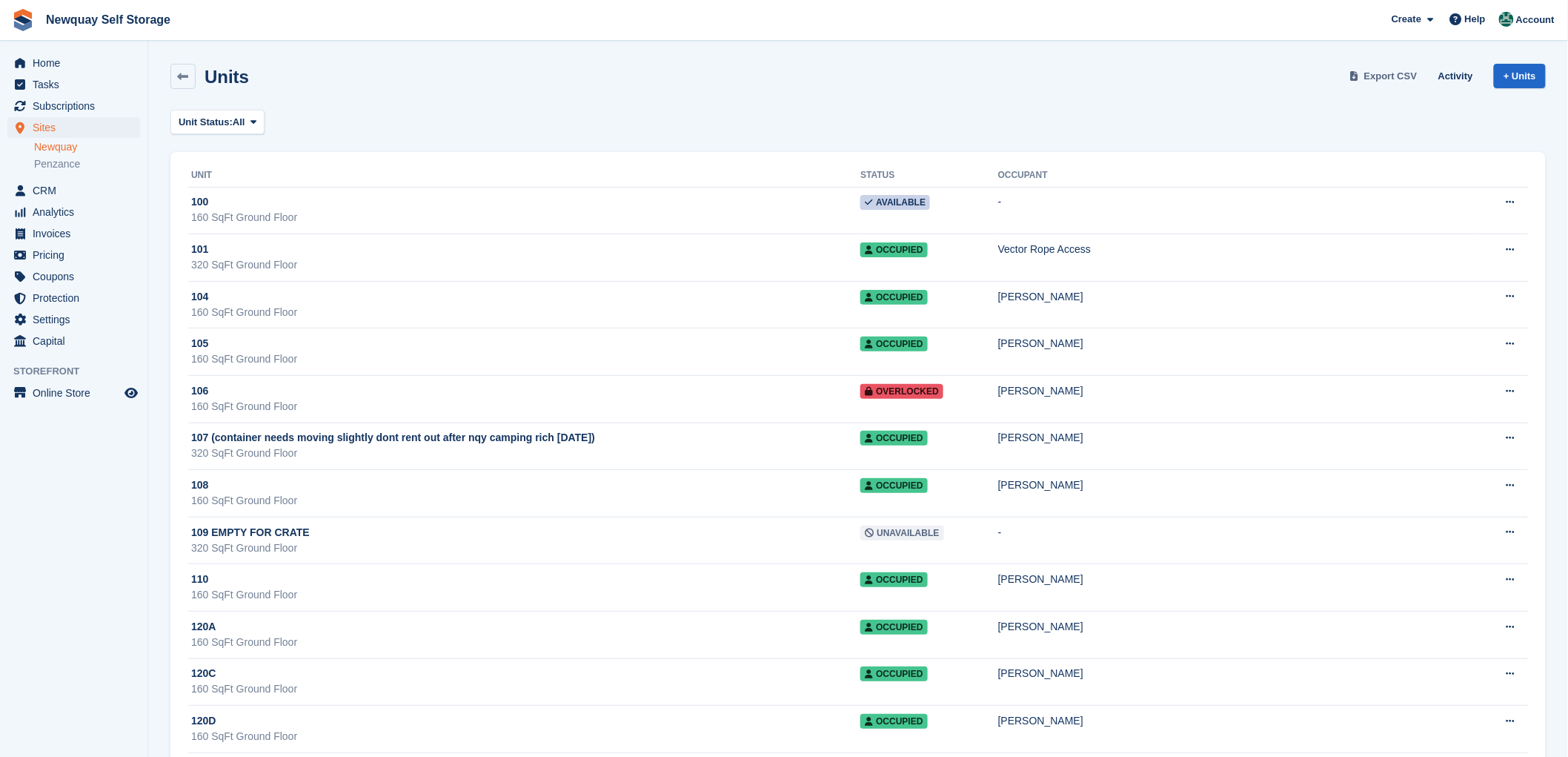
click at [1396, 75] on span "Export CSV" at bounding box center [1391, 76] width 54 height 15
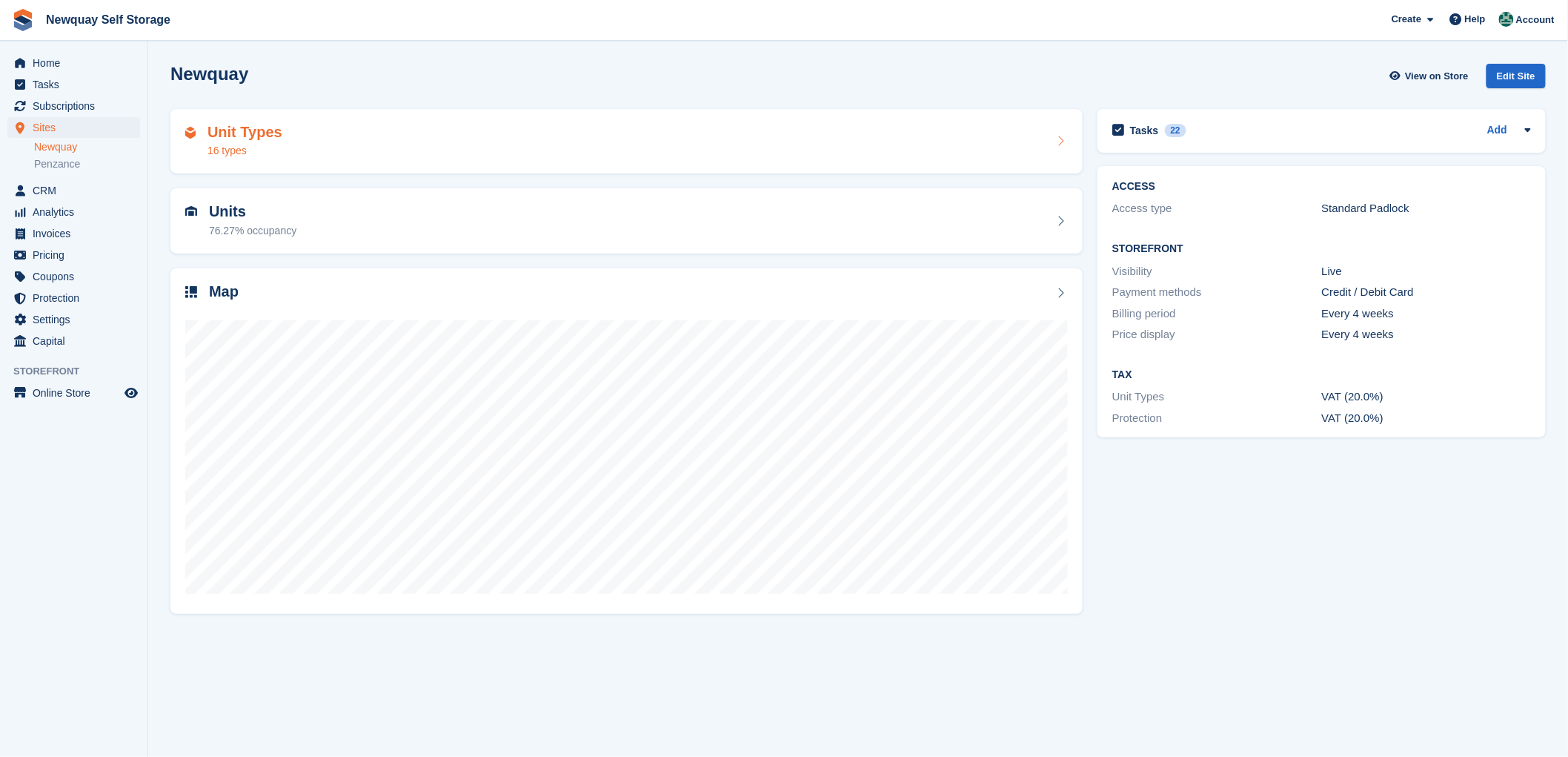
click at [224, 130] on h2 "Unit Types" at bounding box center [244, 132] width 75 height 17
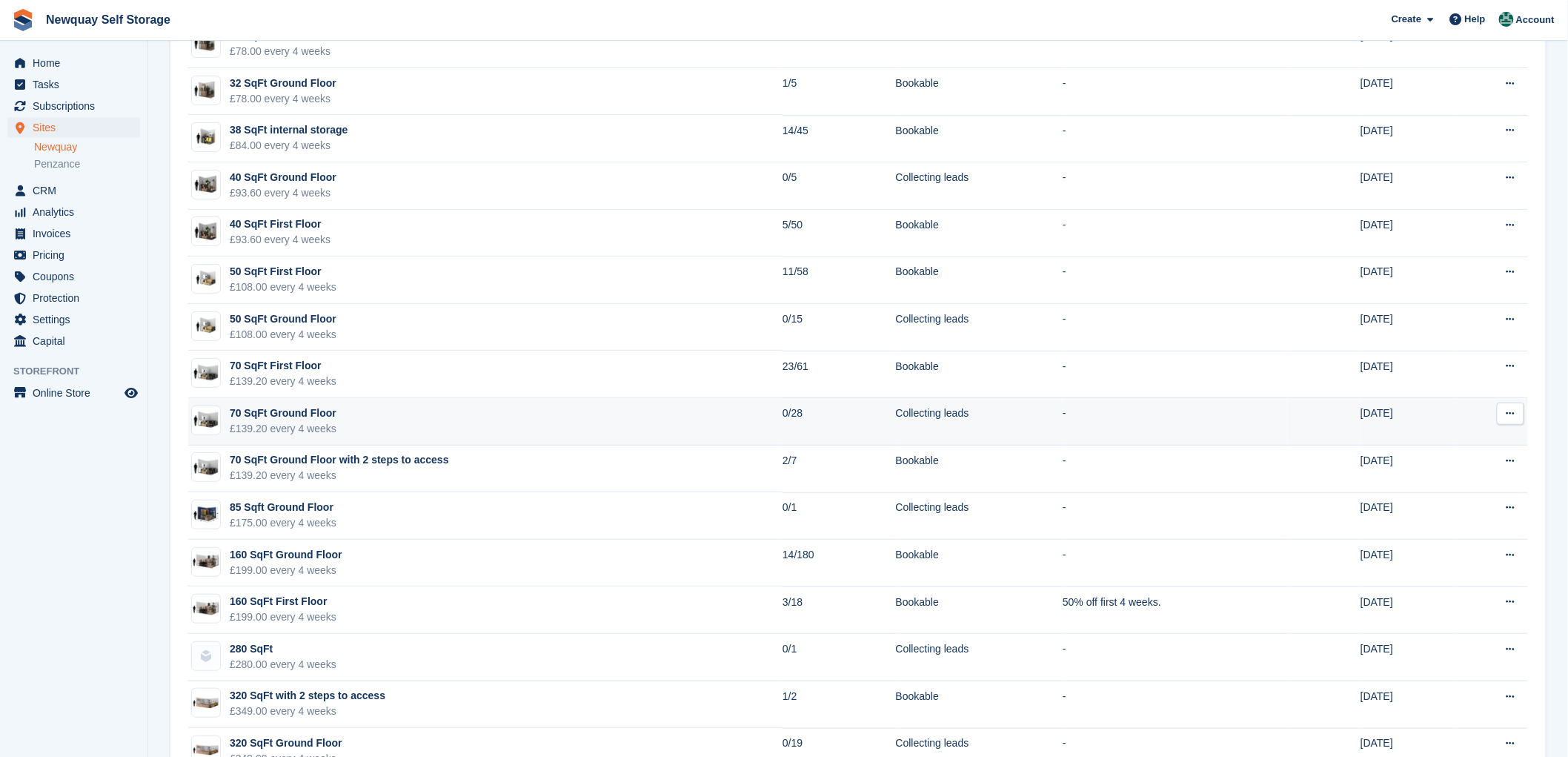
scroll to position [182, 0]
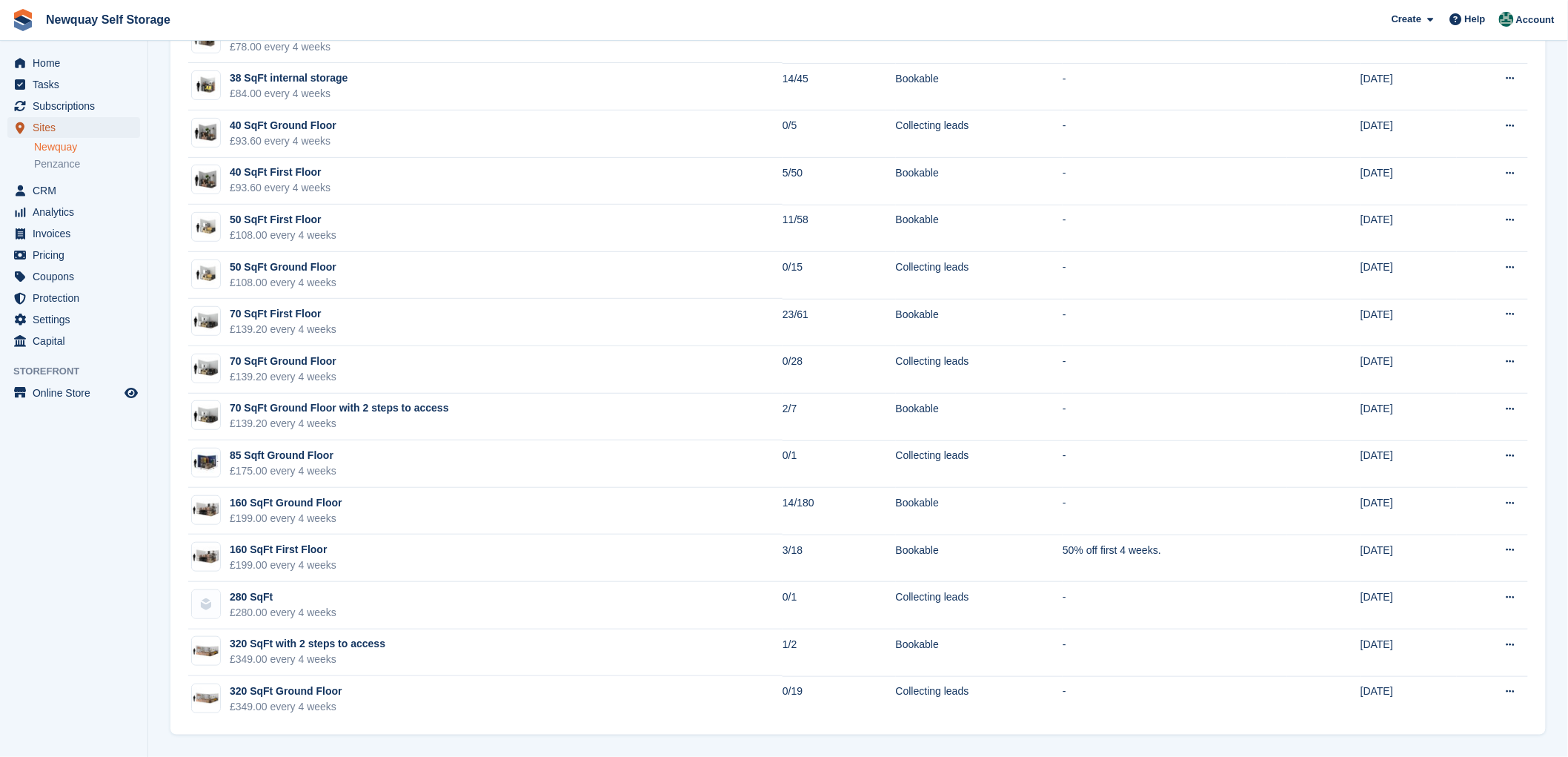
click at [39, 126] on span "Sites" at bounding box center [76, 128] width 89 height 20
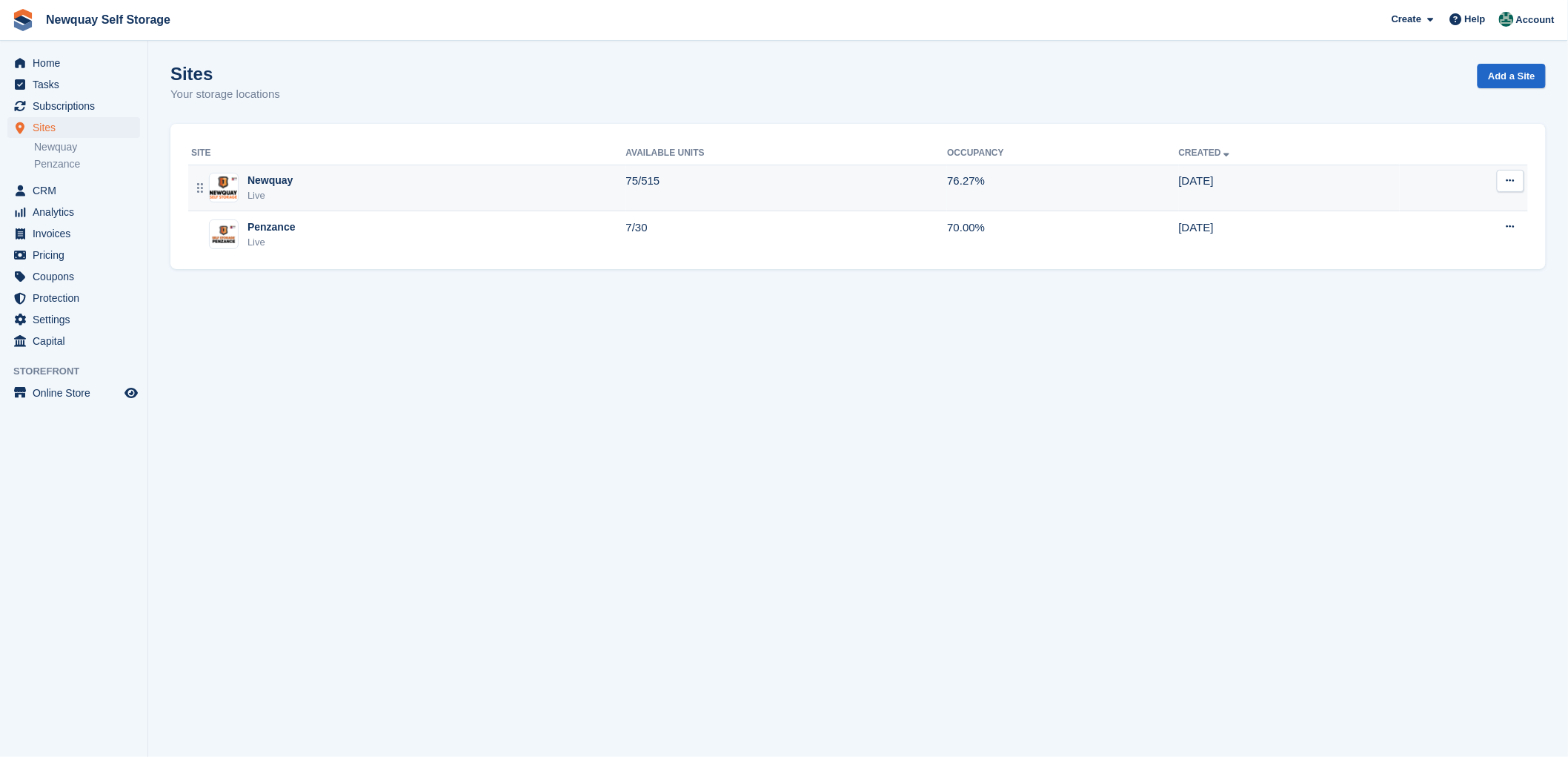
click at [259, 180] on div "Newquay" at bounding box center [269, 180] width 45 height 16
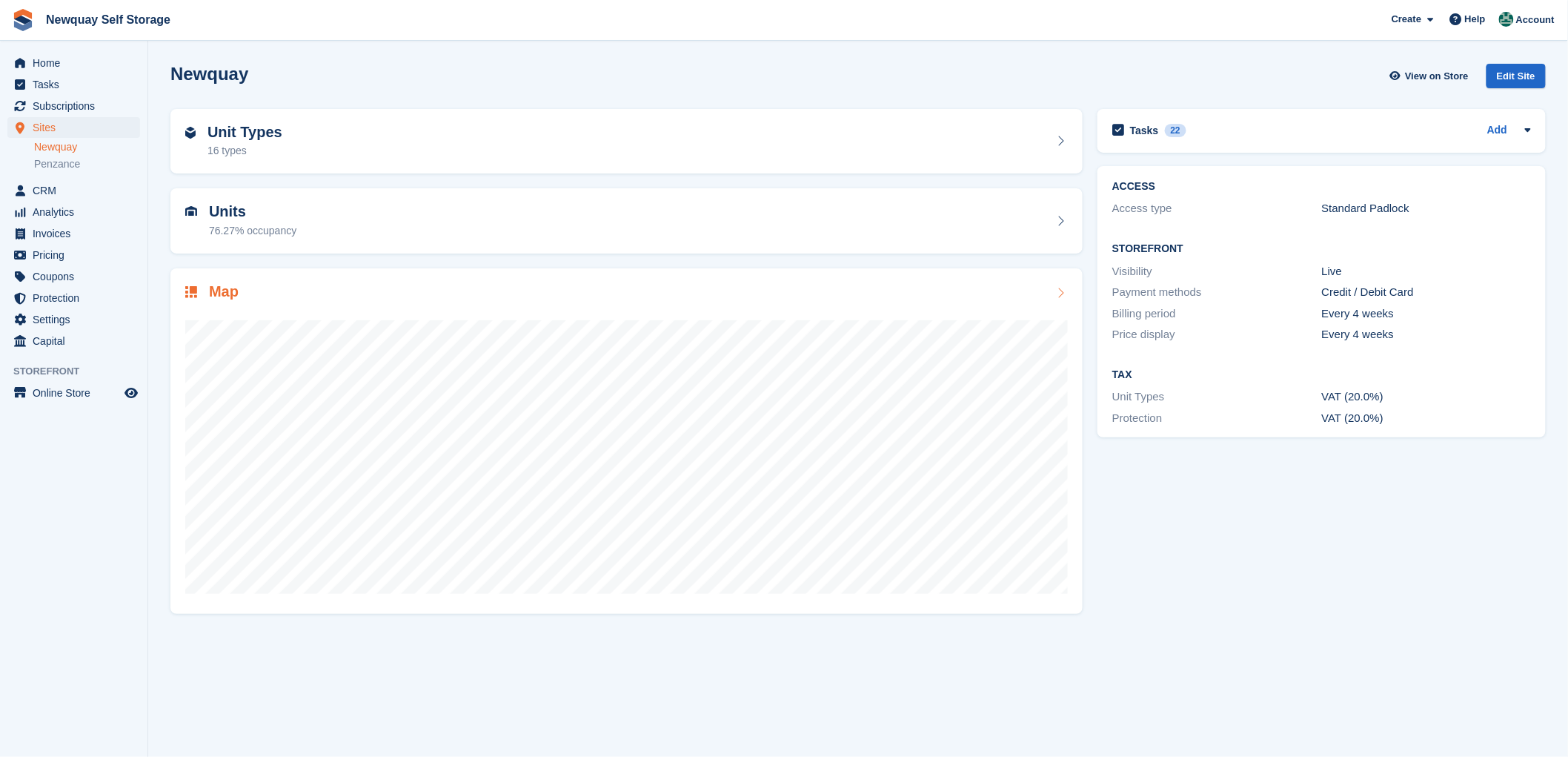
click at [223, 291] on h2 "Map" at bounding box center [224, 291] width 30 height 17
